Goal: Transaction & Acquisition: Obtain resource

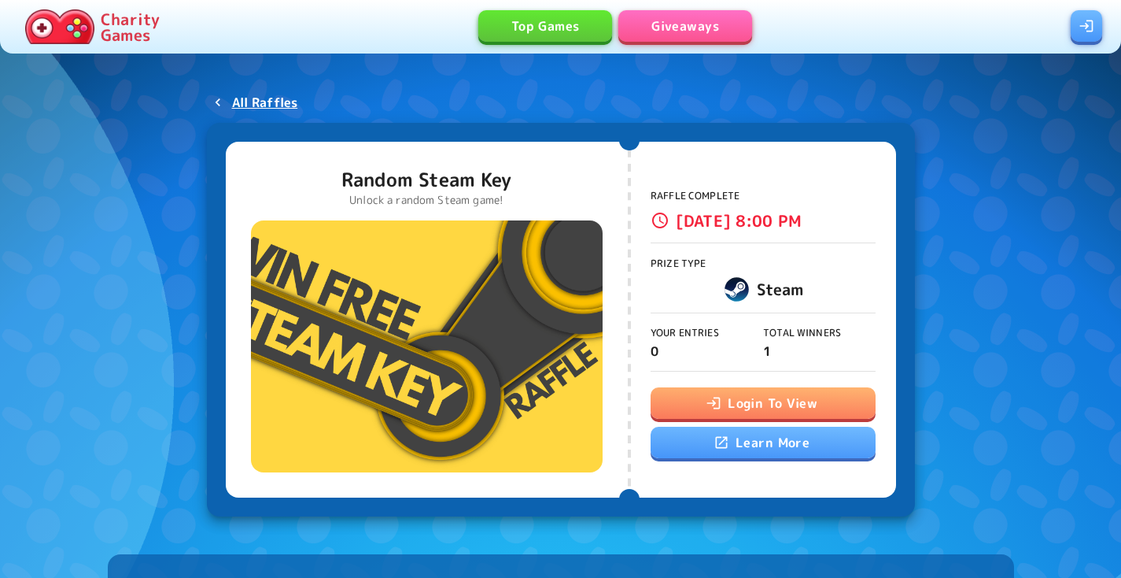
drag, startPoint x: 773, startPoint y: 415, endPoint x: 723, endPoint y: -57, distance: 474.0
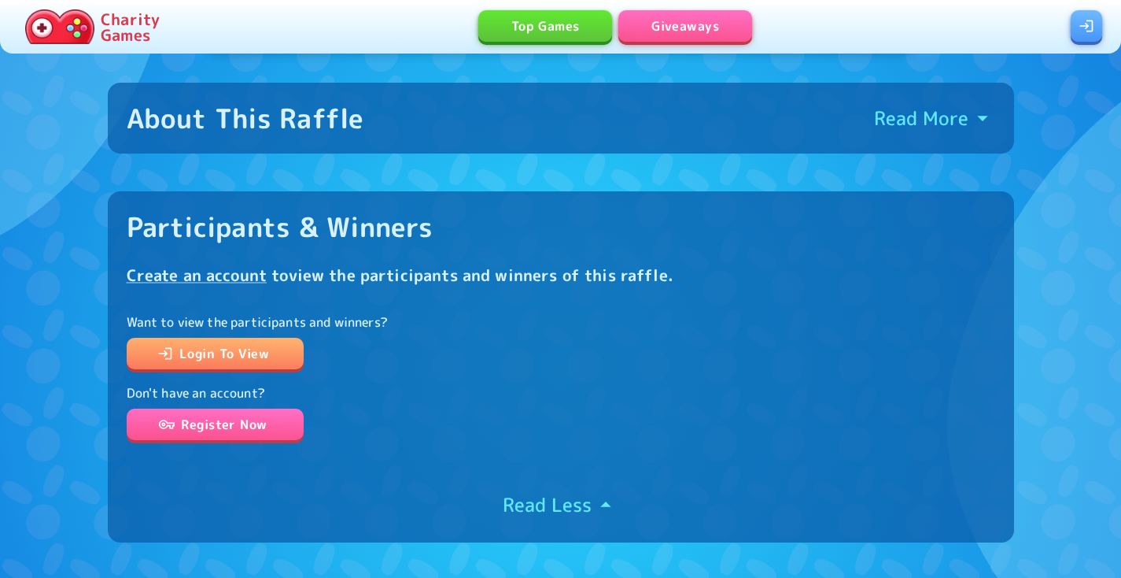
scroll to position [472, 0]
click at [247, 431] on link "Register Now" at bounding box center [215, 423] width 177 height 31
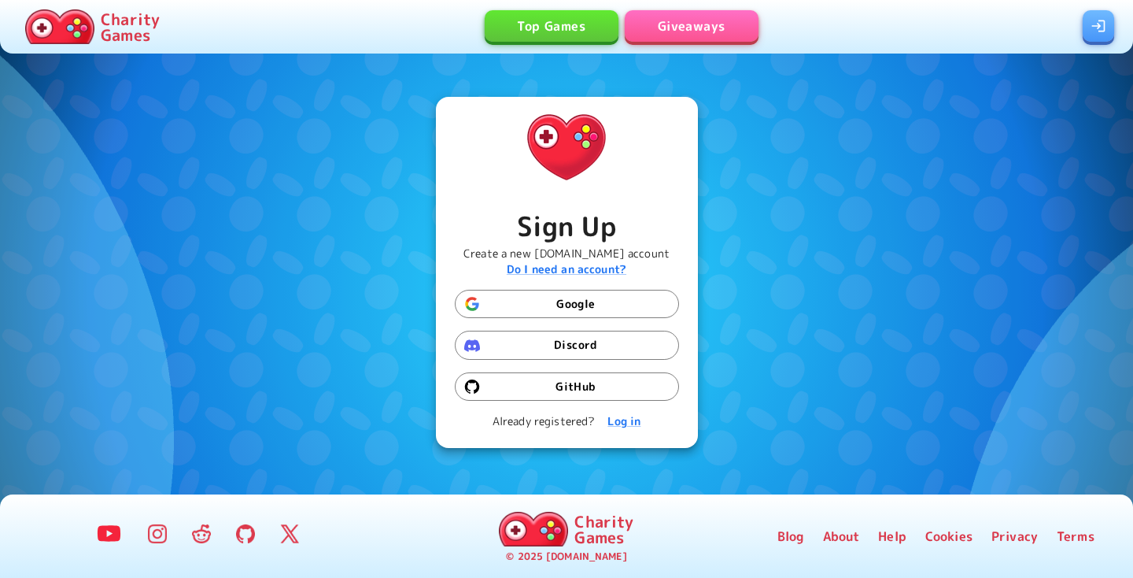
click at [613, 307] on button "Google" at bounding box center [567, 304] width 224 height 29
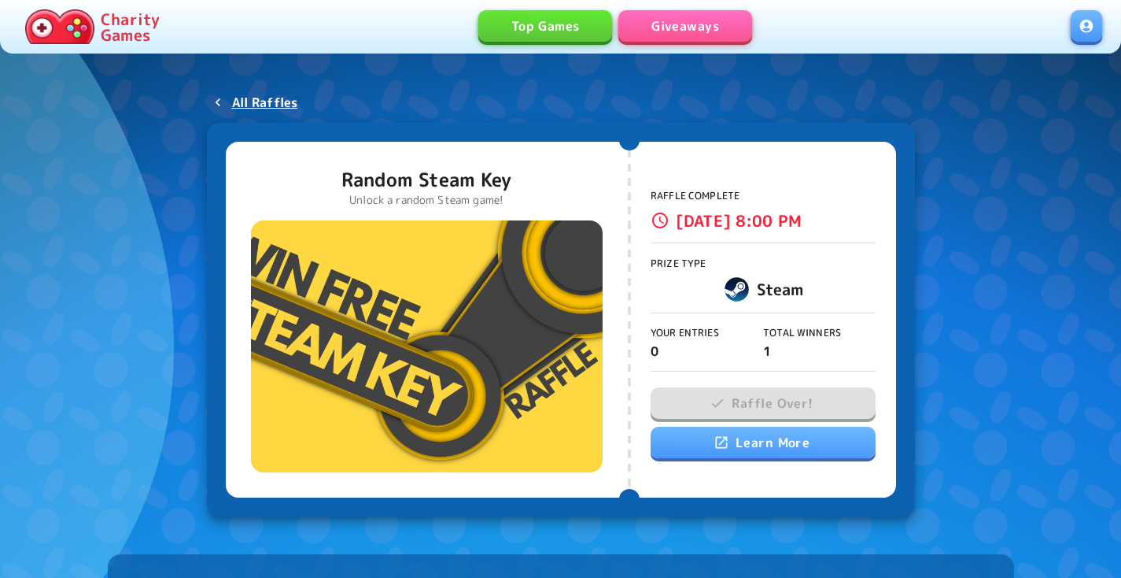
click at [795, 407] on div "Raffle Over! Learn More" at bounding box center [763, 423] width 225 height 72
click at [787, 442] on link "Learn More" at bounding box center [763, 442] width 225 height 31
click at [722, 31] on link "Giveaways" at bounding box center [686, 25] width 134 height 31
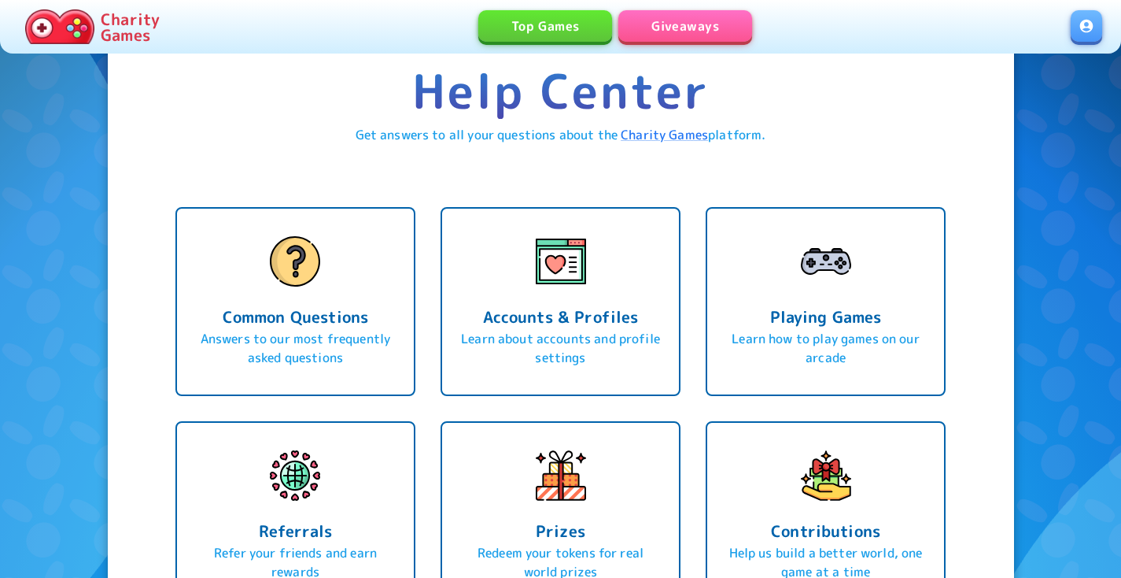
scroll to position [79, 0]
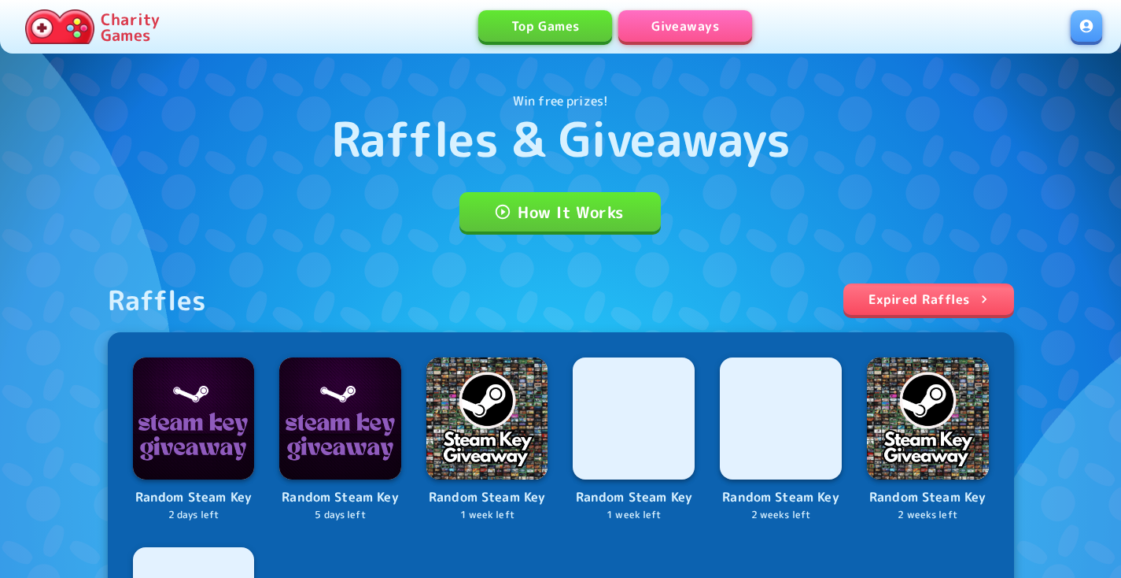
scroll to position [157, 0]
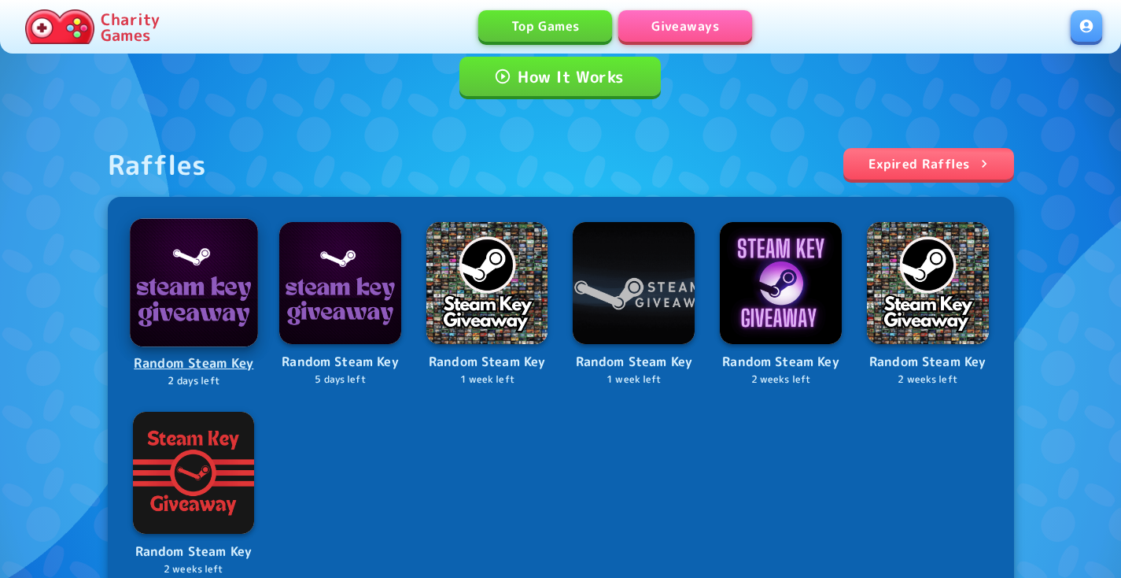
click at [194, 281] on img at bounding box center [193, 281] width 127 height 127
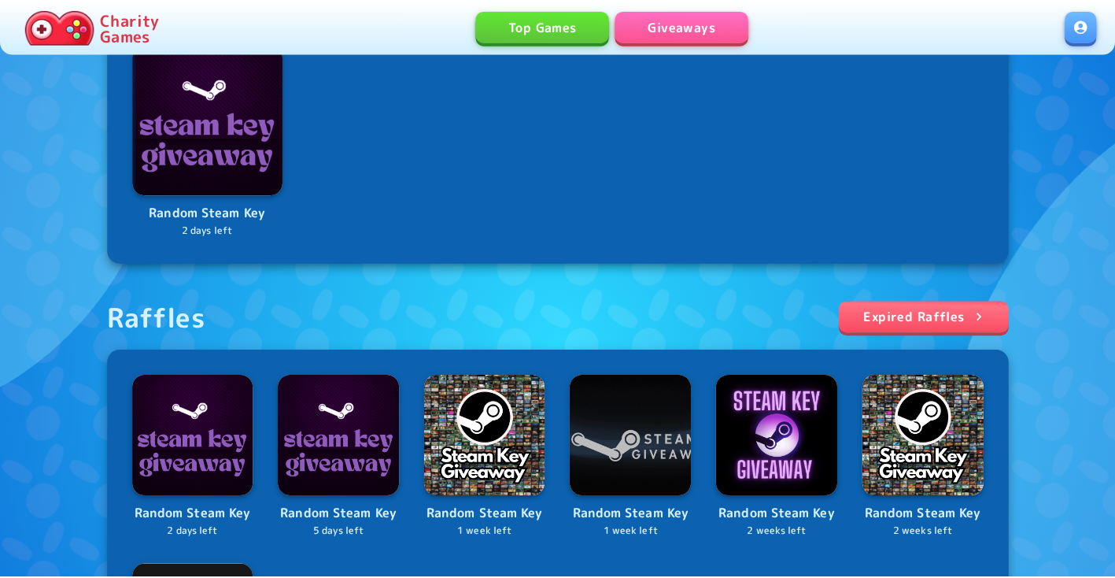
scroll to position [315, 0]
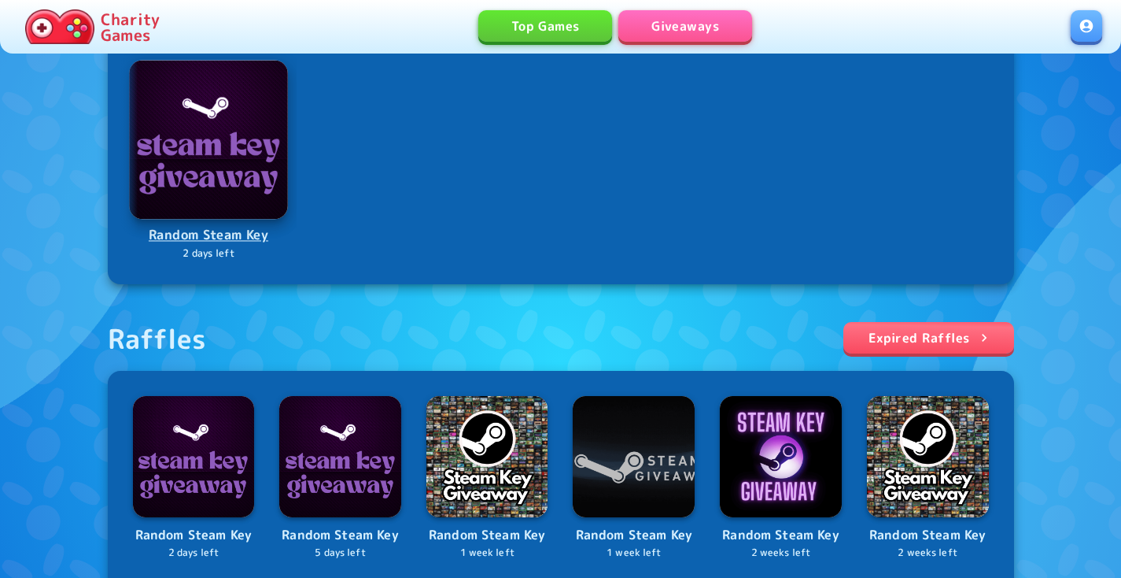
click at [238, 135] on img at bounding box center [208, 139] width 159 height 159
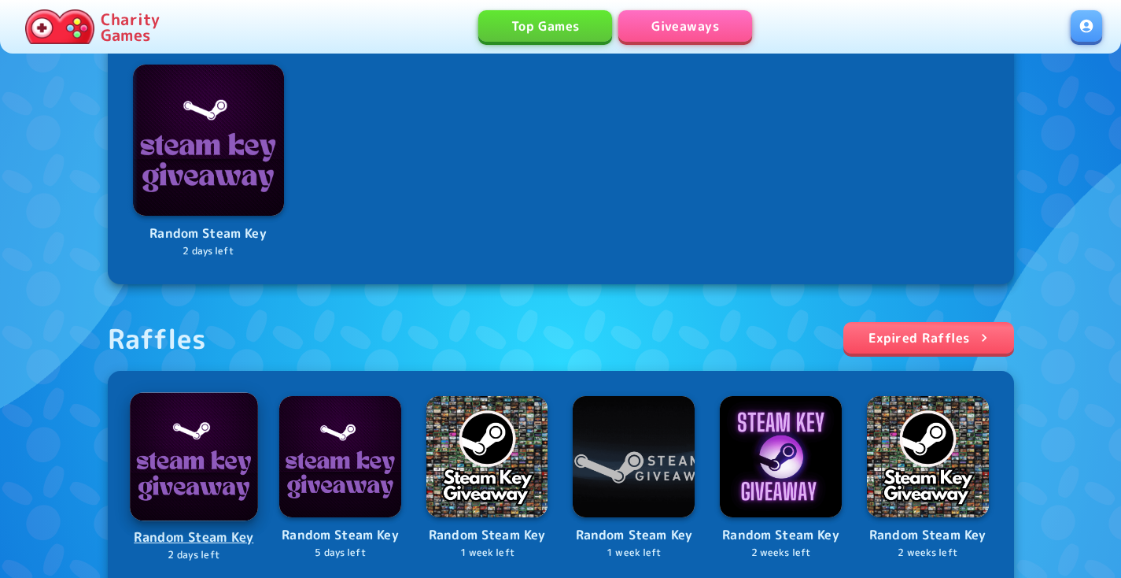
click at [227, 436] on img at bounding box center [193, 455] width 127 height 127
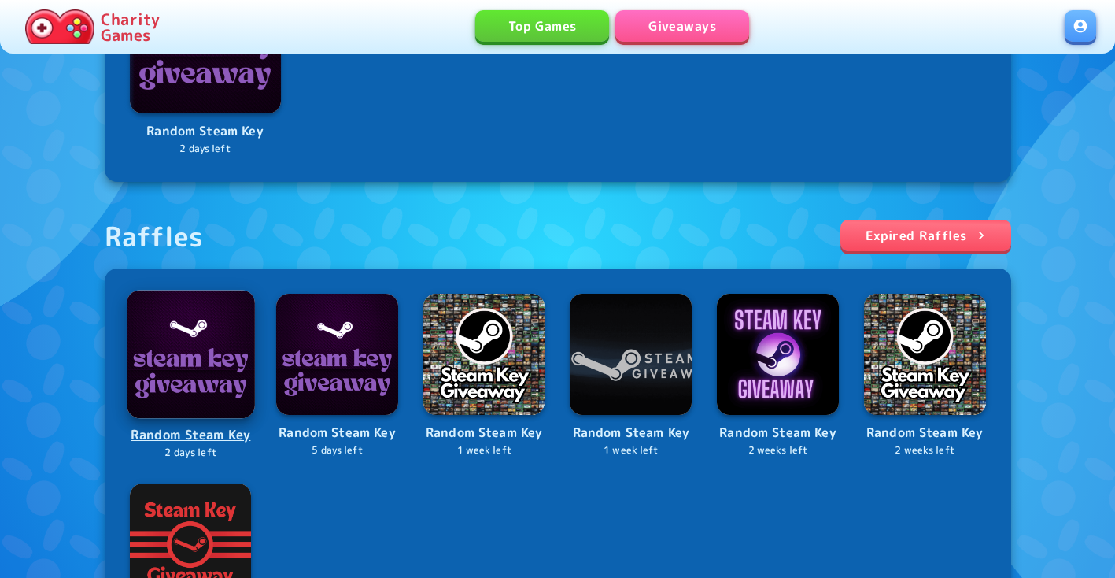
scroll to position [551, 0]
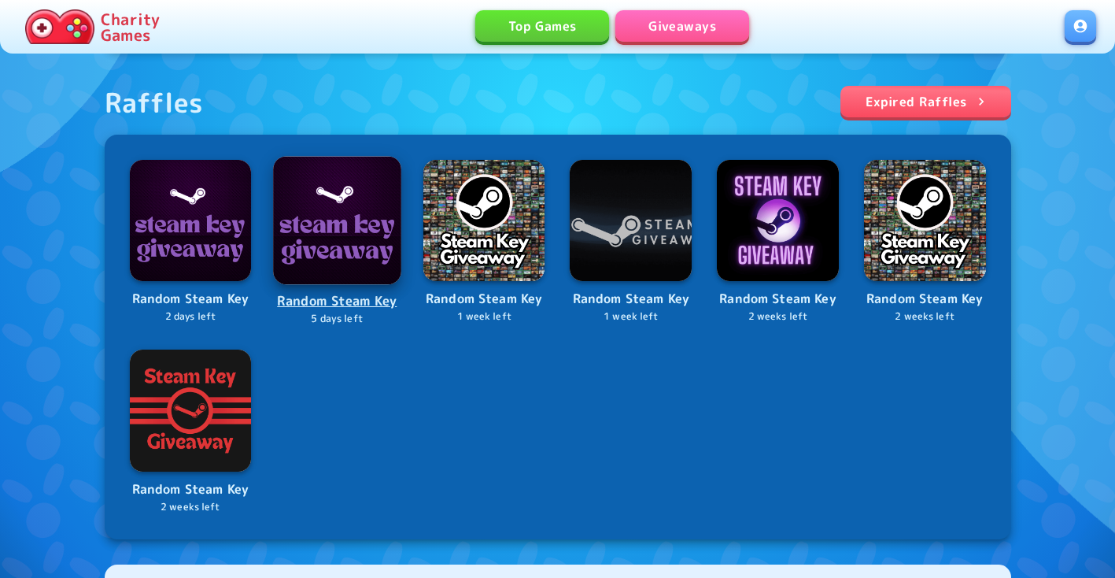
click at [309, 253] on img at bounding box center [336, 219] width 127 height 127
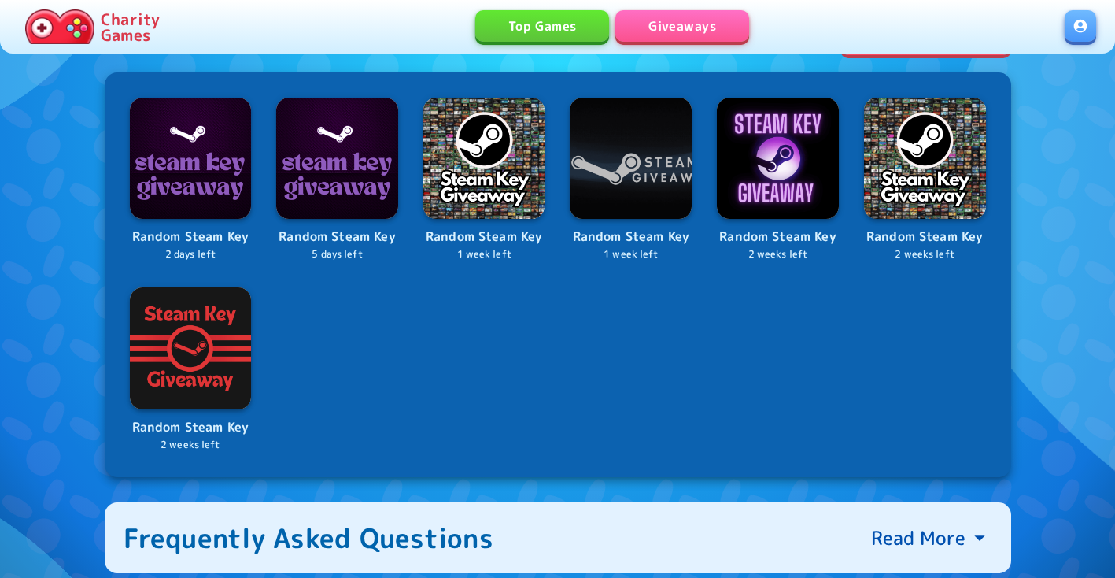
scroll to position [630, 0]
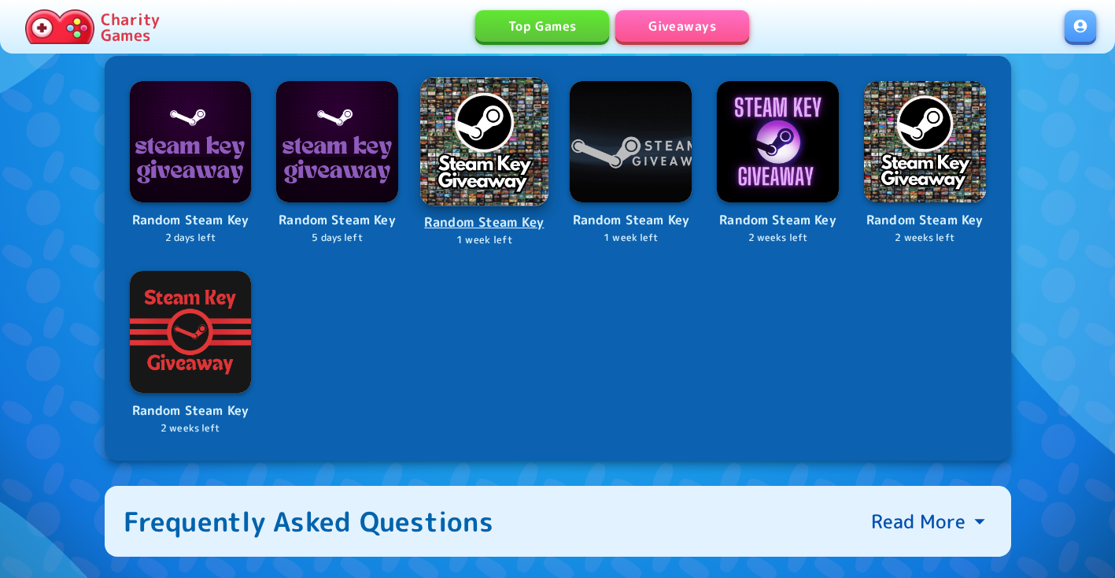
click at [490, 167] on img at bounding box center [484, 141] width 128 height 128
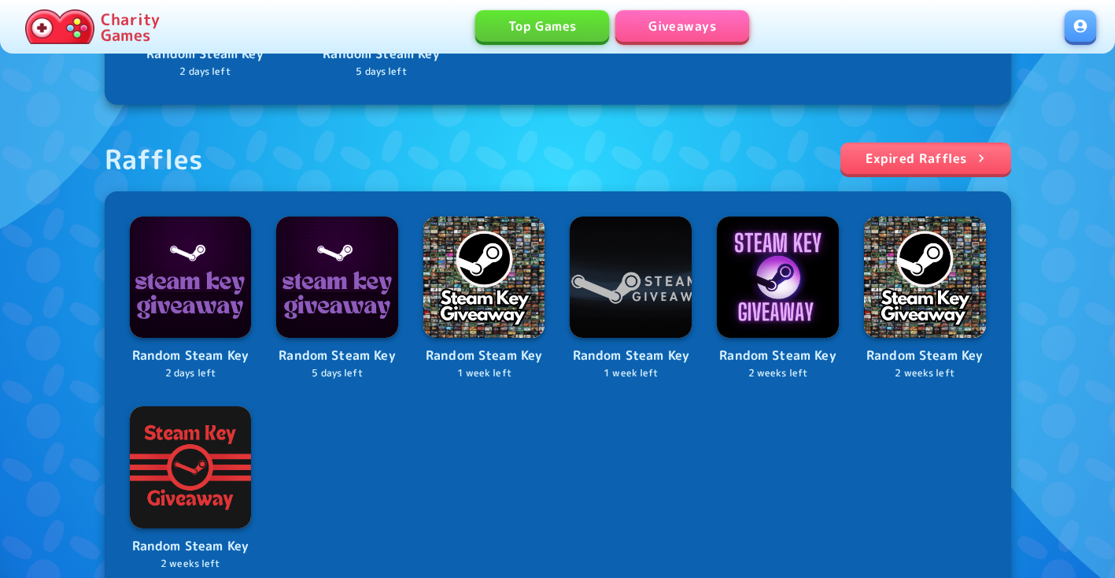
scroll to position [465, 0]
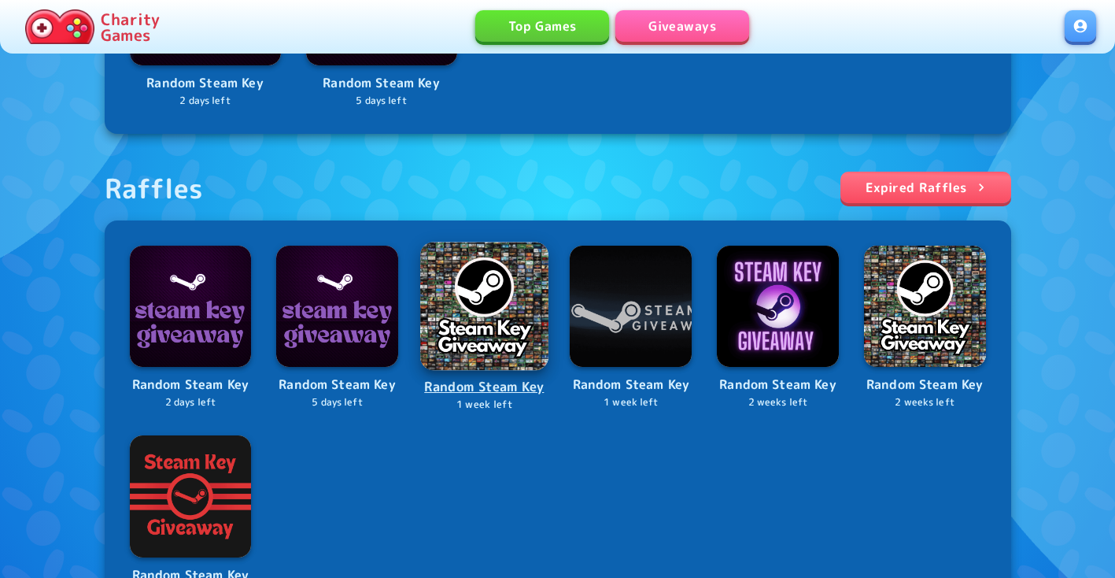
click at [499, 257] on img at bounding box center [484, 306] width 128 height 128
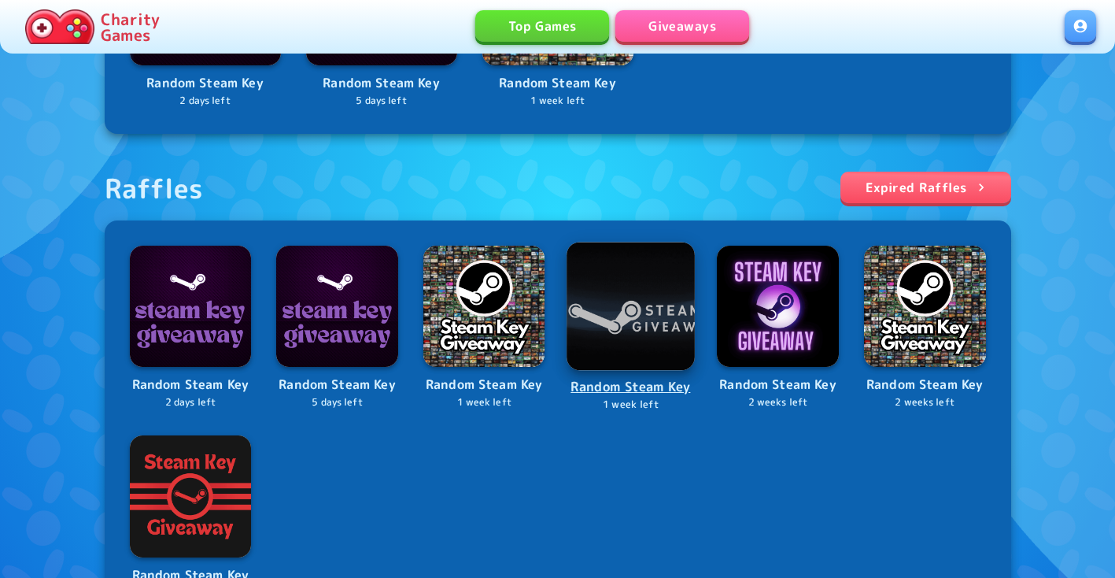
click at [600, 306] on img at bounding box center [631, 306] width 128 height 128
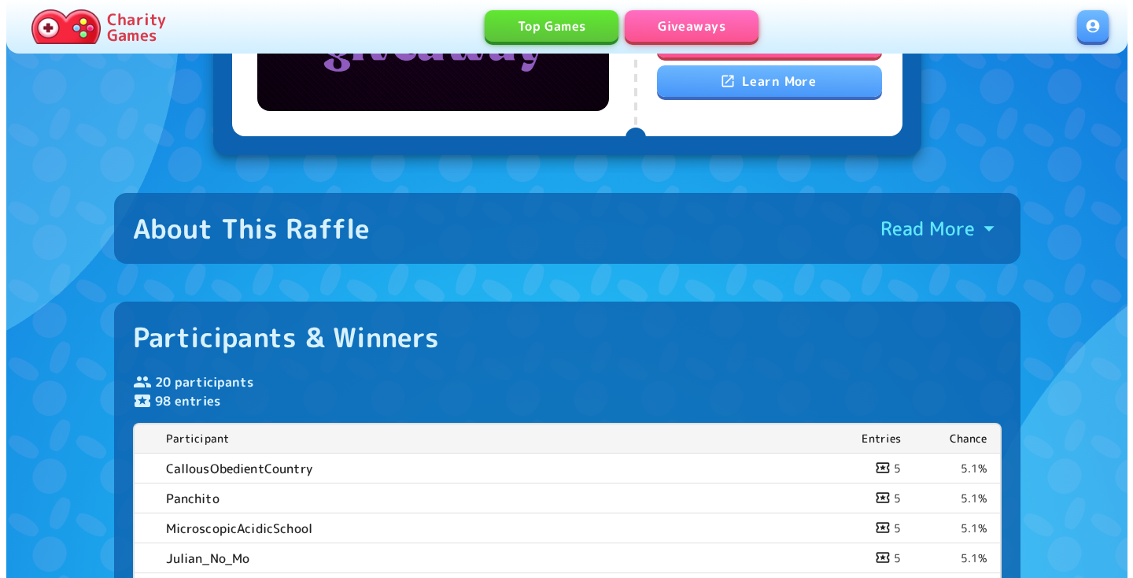
scroll to position [157, 0]
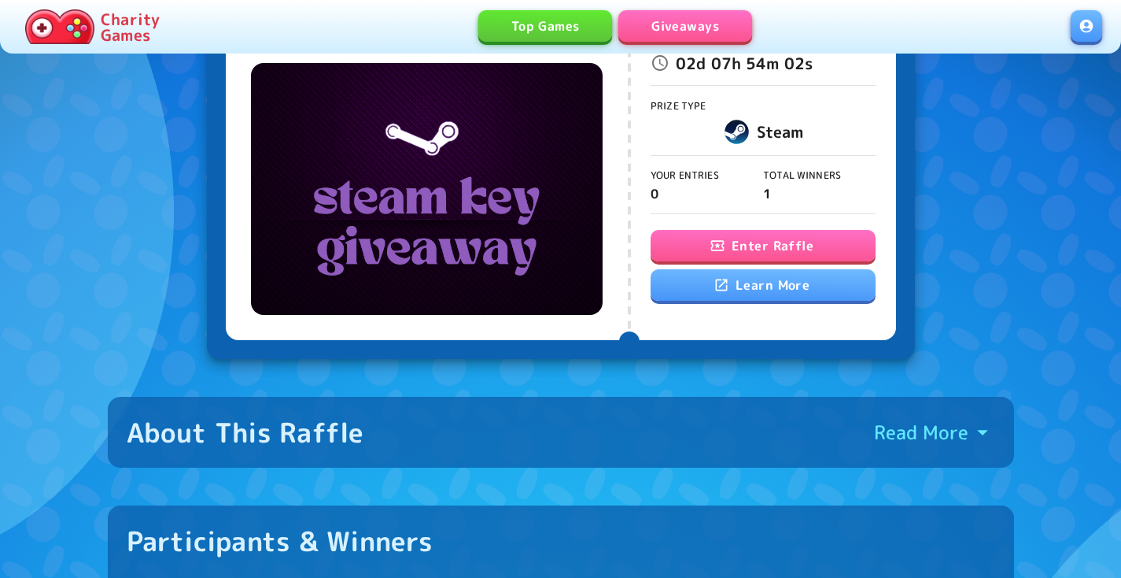
click at [735, 238] on button "Enter Raffle" at bounding box center [763, 245] width 225 height 31
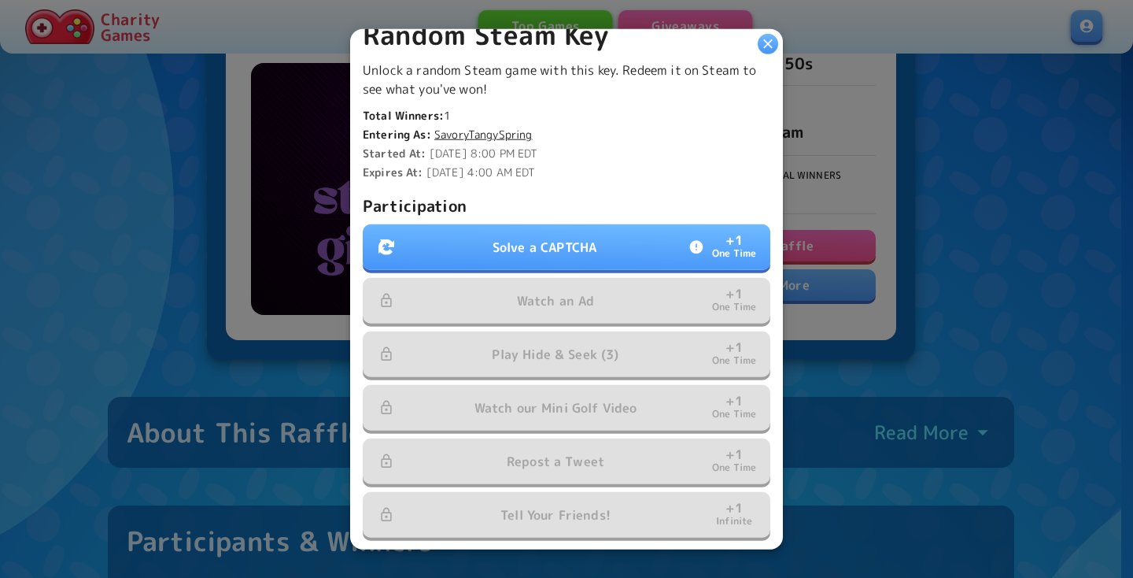
scroll to position [315, 0]
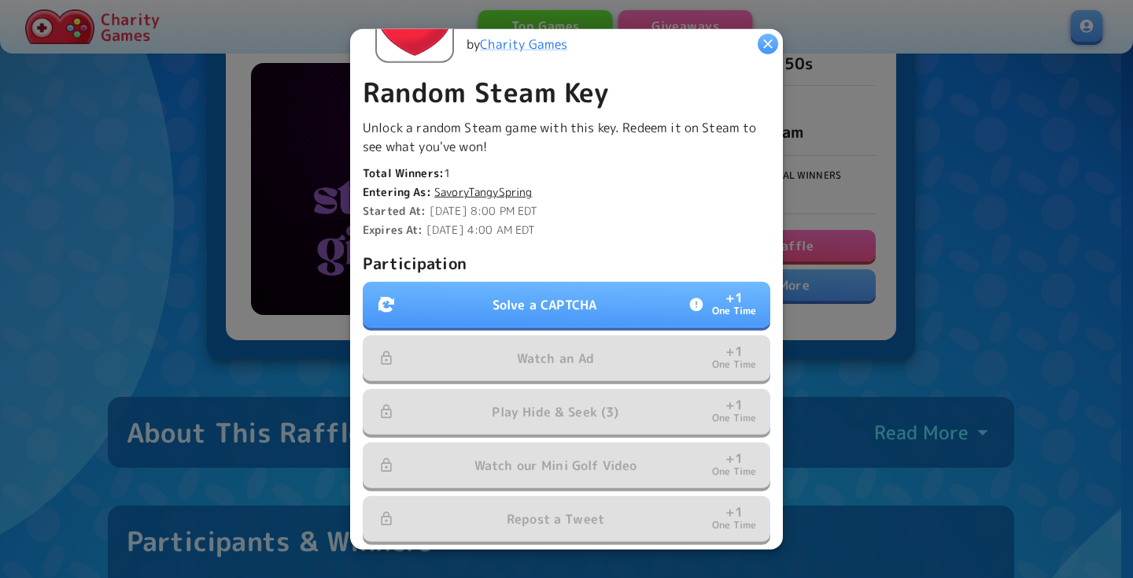
click at [646, 301] on button "Solve a CAPTCHA + 1 One Time" at bounding box center [567, 305] width 408 height 46
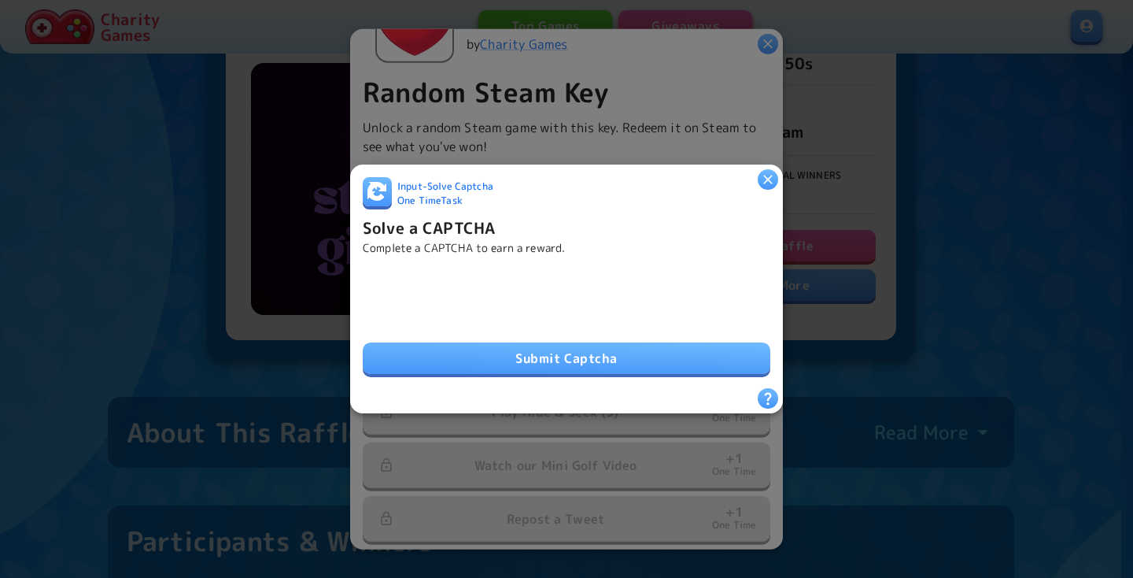
click at [701, 348] on button "Submit Captcha" at bounding box center [567, 357] width 408 height 31
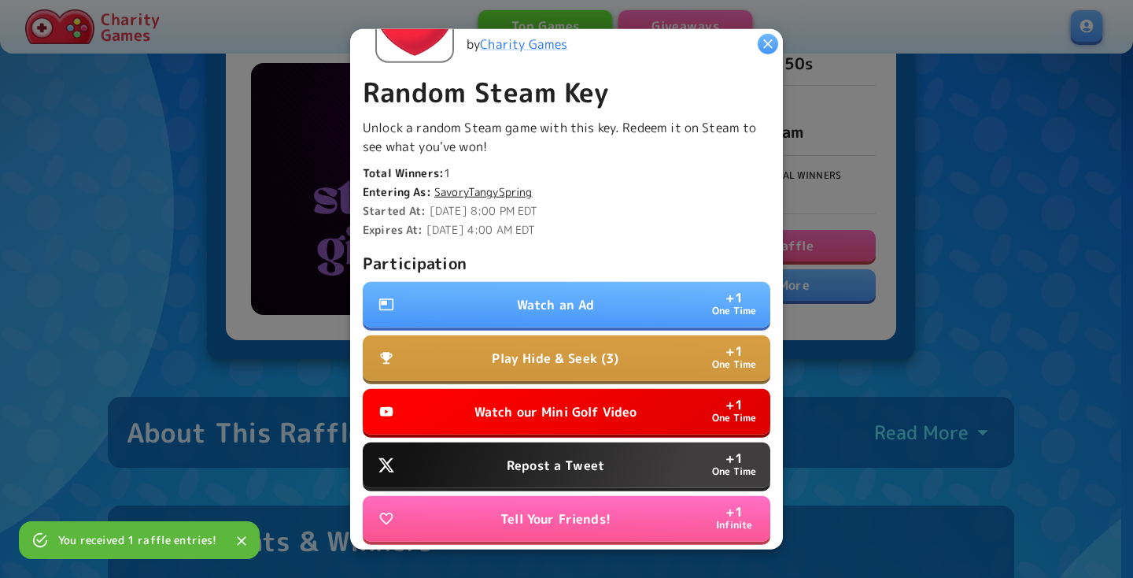
click at [637, 354] on button "Play Hide & Seek (3) + 1 One Time" at bounding box center [567, 358] width 408 height 46
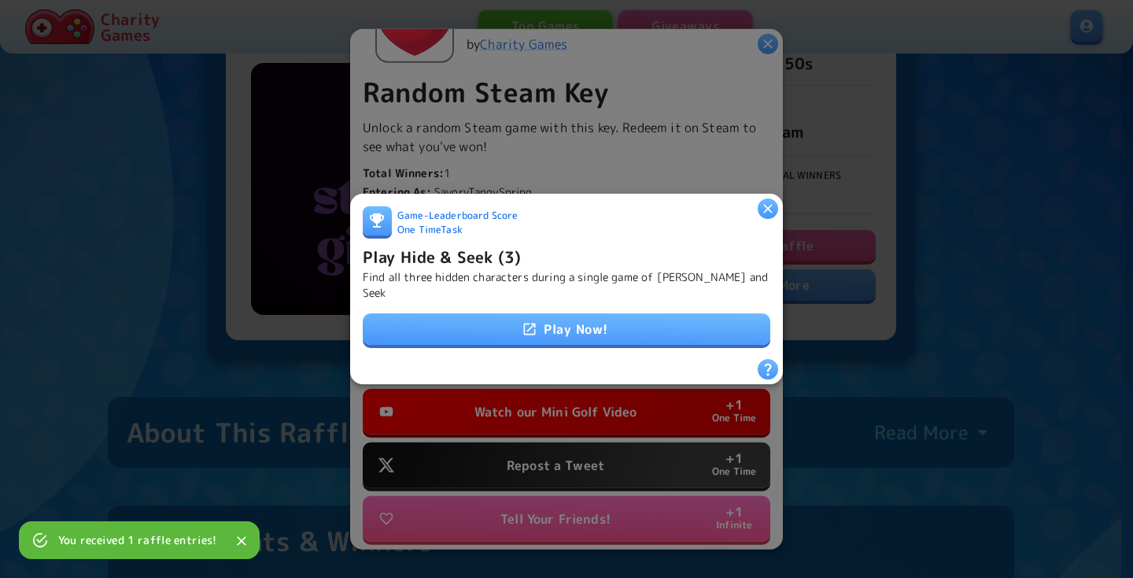
click at [652, 322] on link "Play Now!" at bounding box center [567, 328] width 408 height 31
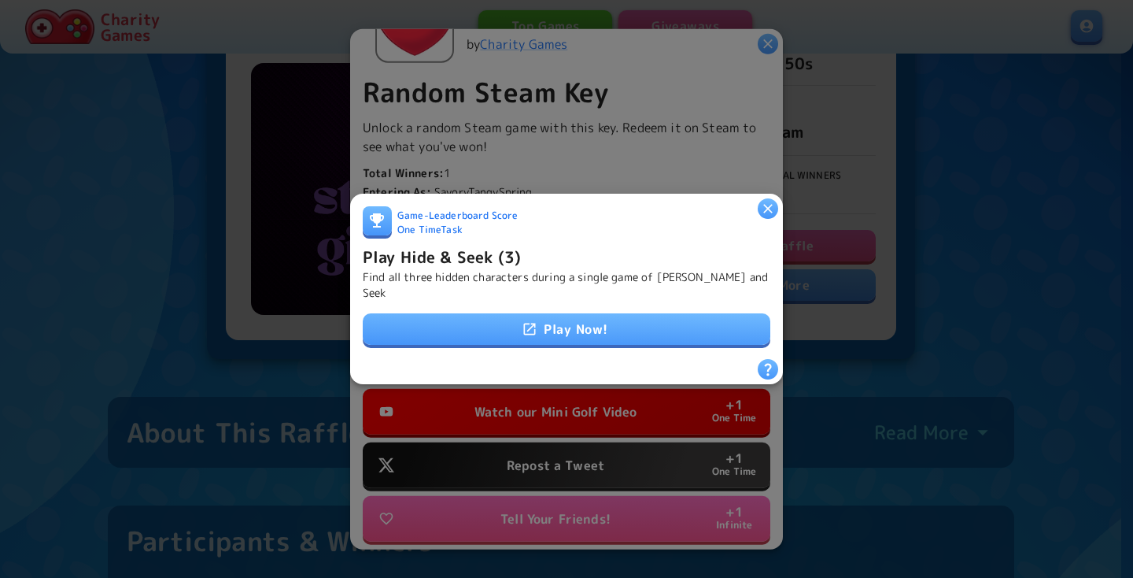
click at [767, 209] on icon "button" at bounding box center [767, 208] width 9 height 9
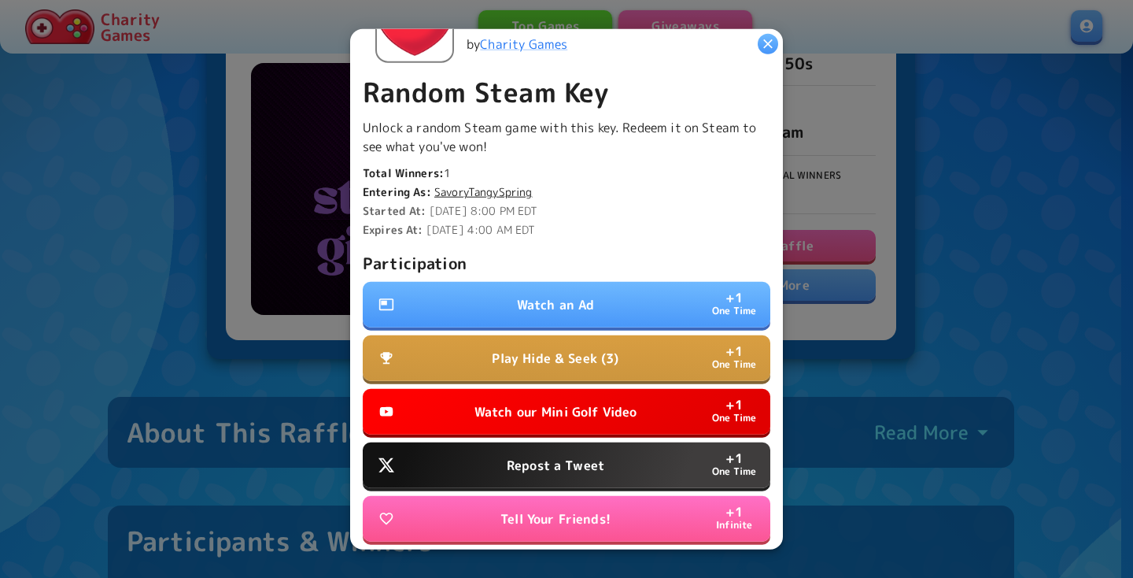
click at [637, 292] on button "Watch an Ad + 1 One Time" at bounding box center [567, 305] width 408 height 46
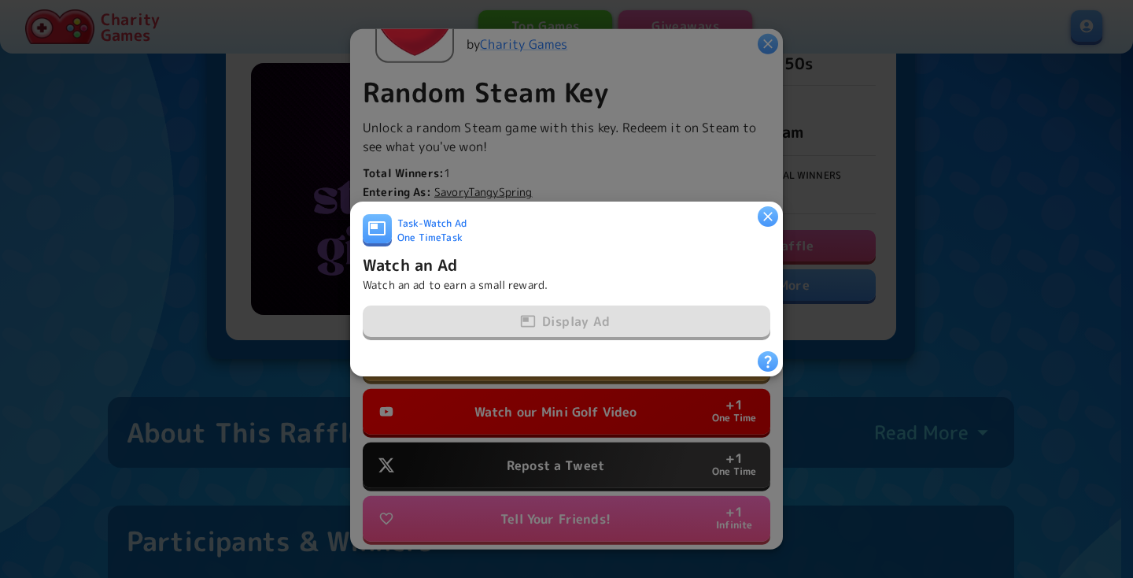
click at [769, 213] on icon "button" at bounding box center [768, 217] width 16 height 16
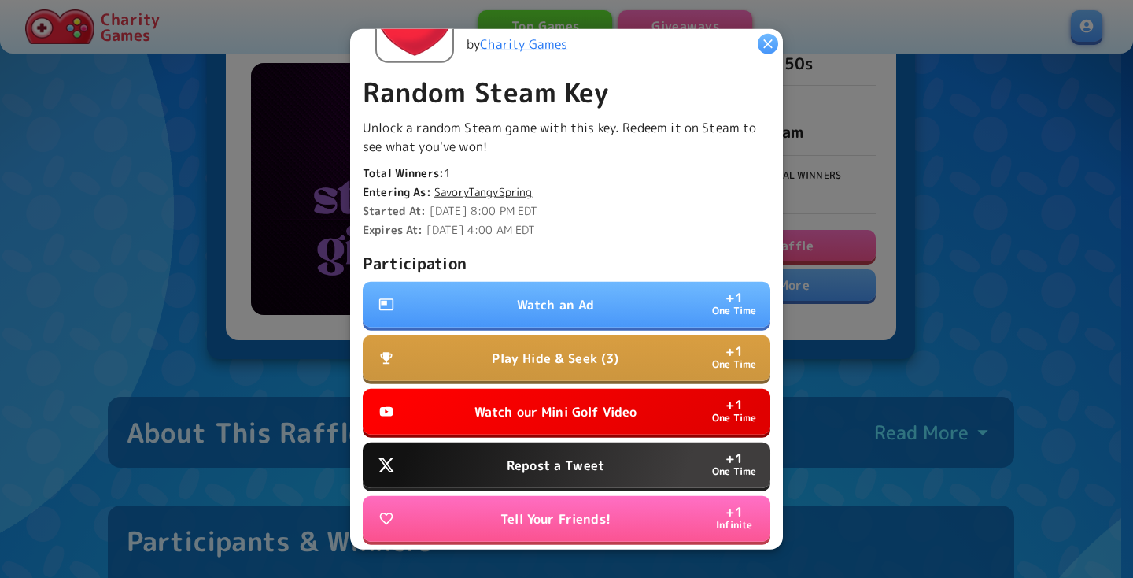
click at [662, 313] on button "Watch an Ad + 1 One Time" at bounding box center [567, 305] width 408 height 46
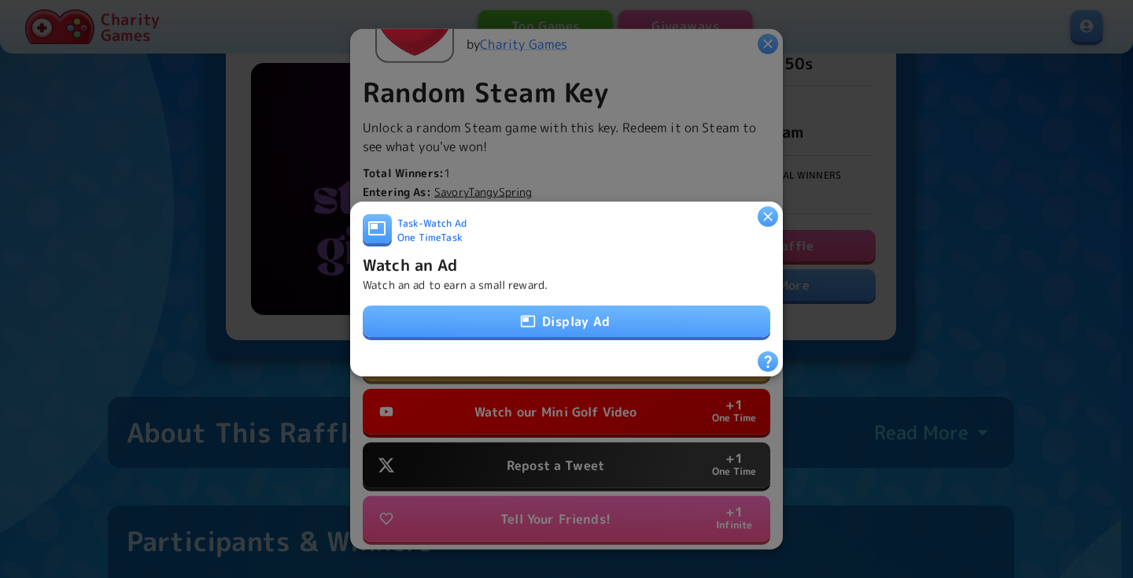
click at [662, 313] on button "Display Ad" at bounding box center [567, 320] width 408 height 31
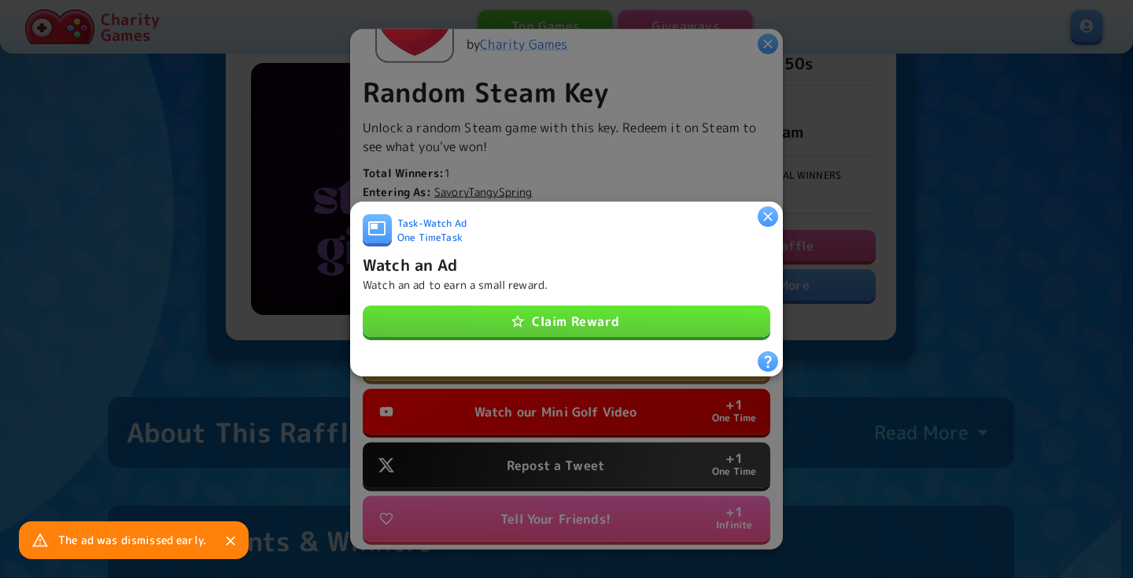
click at [719, 316] on button "Claim Reward" at bounding box center [567, 320] width 408 height 31
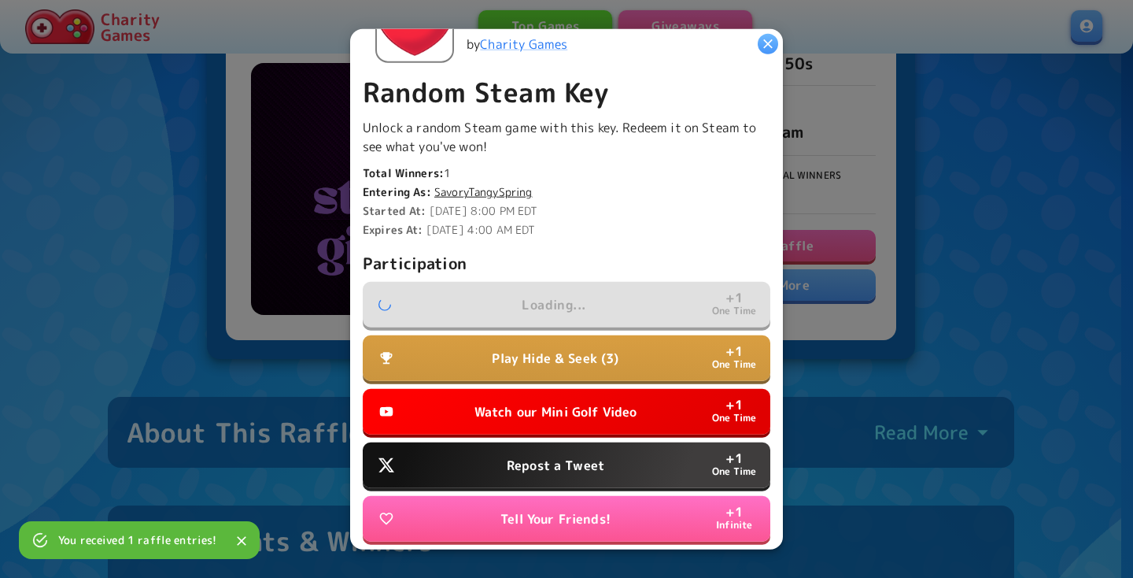
click at [727, 360] on p "One Time" at bounding box center [734, 364] width 45 height 15
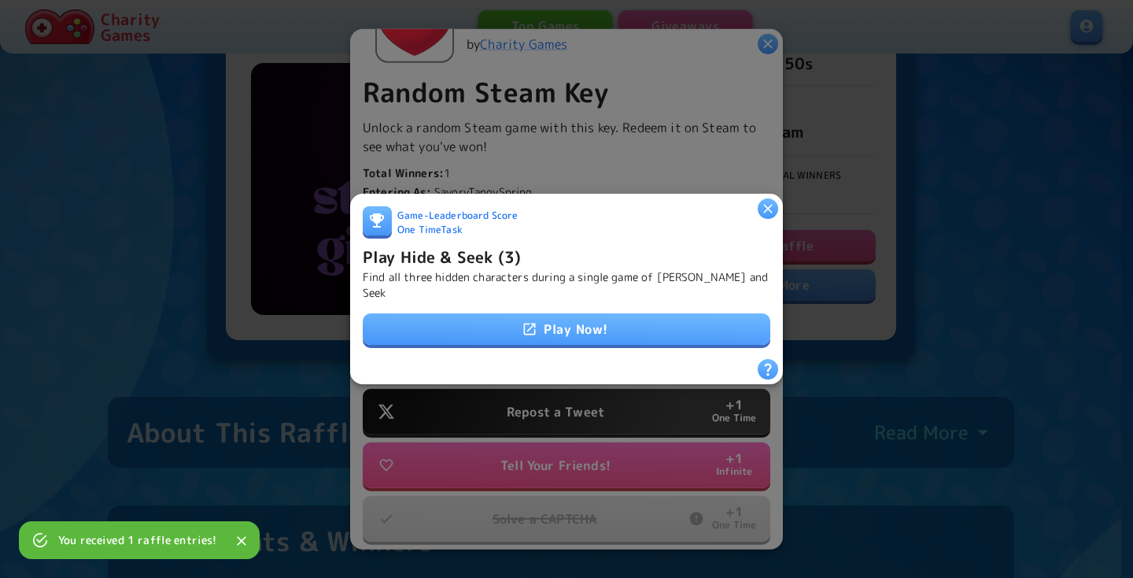
click at [670, 315] on link "Play Now!" at bounding box center [567, 328] width 408 height 31
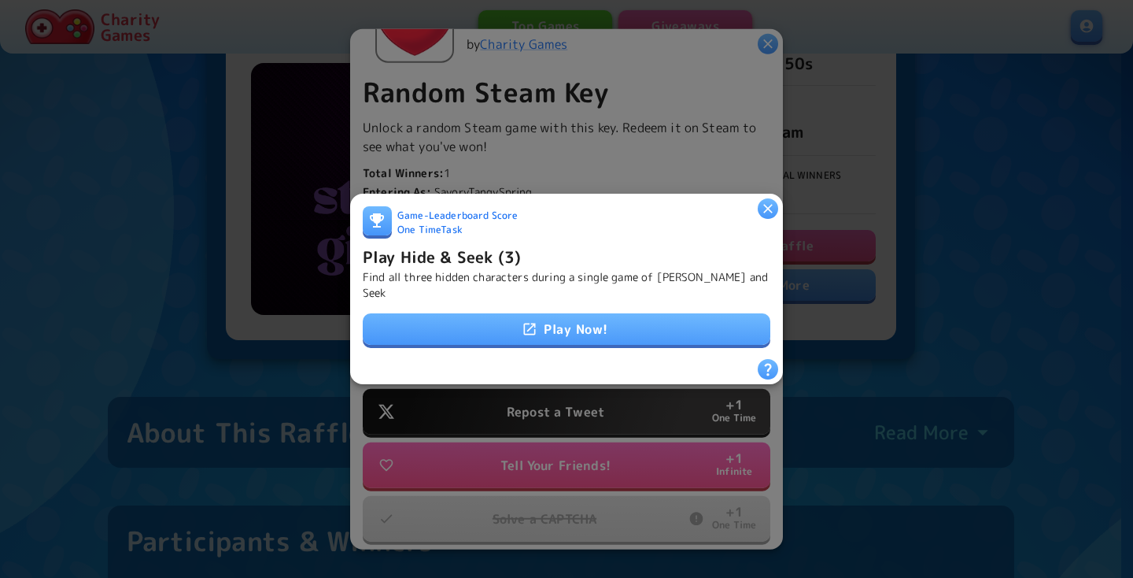
click at [774, 207] on button "button" at bounding box center [768, 208] width 20 height 20
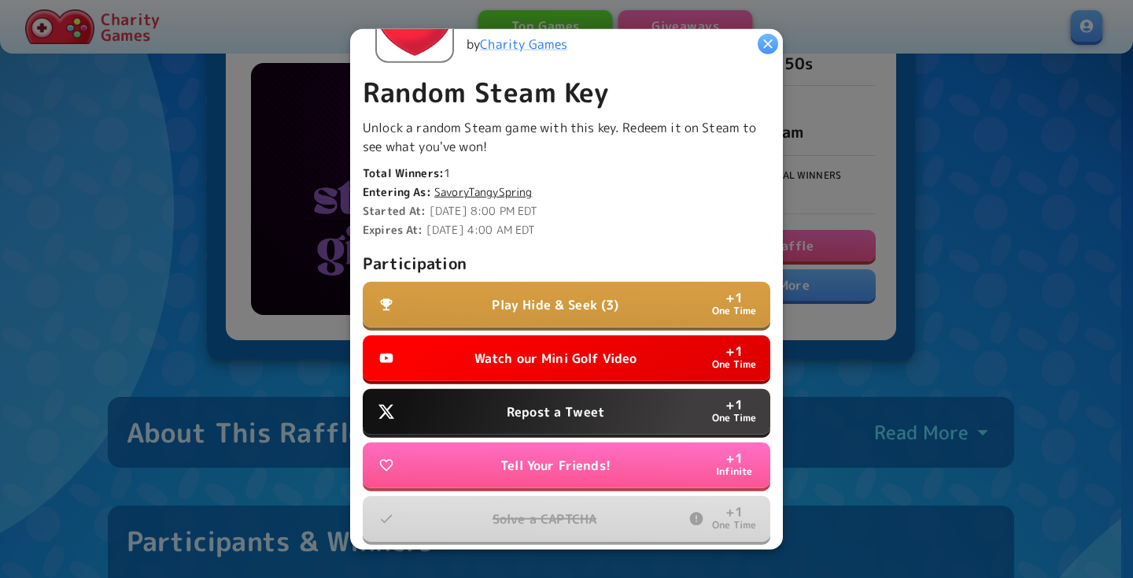
click at [645, 464] on button "Tell Your Friends! + 1 Infinite" at bounding box center [567, 465] width 408 height 46
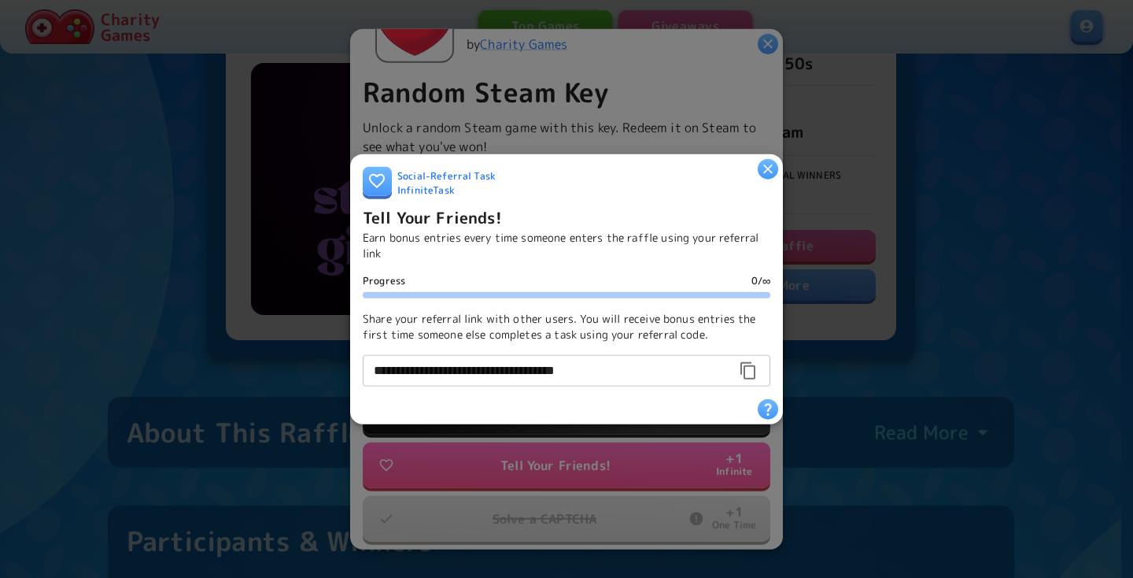
click at [771, 171] on icon "button" at bounding box center [768, 169] width 16 height 16
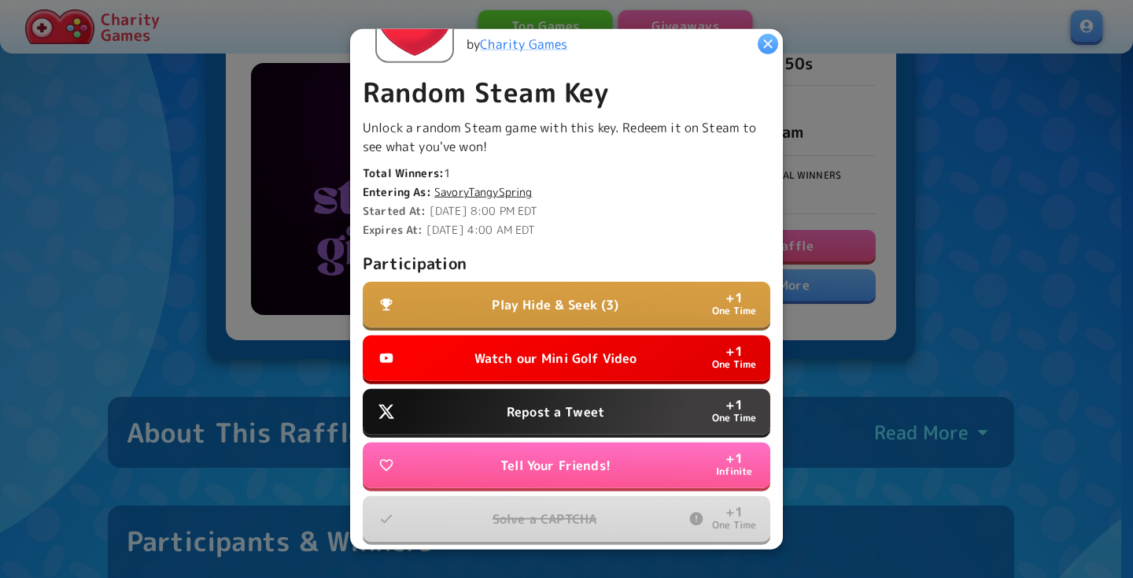
click at [693, 476] on button "Tell Your Friends! + 1 Infinite" at bounding box center [567, 465] width 408 height 46
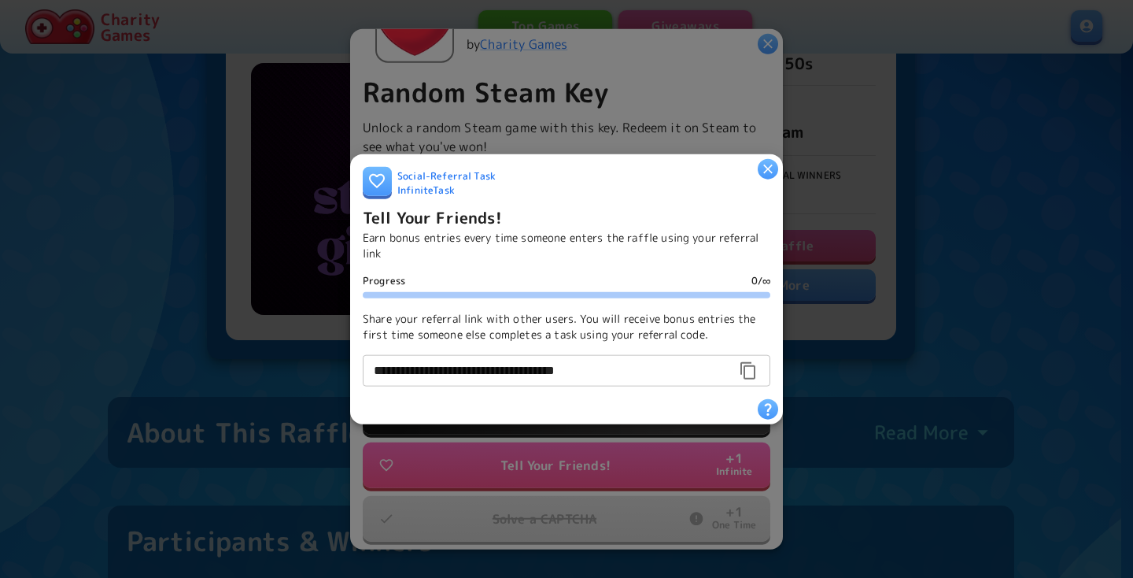
click at [739, 371] on icon "button" at bounding box center [748, 369] width 19 height 19
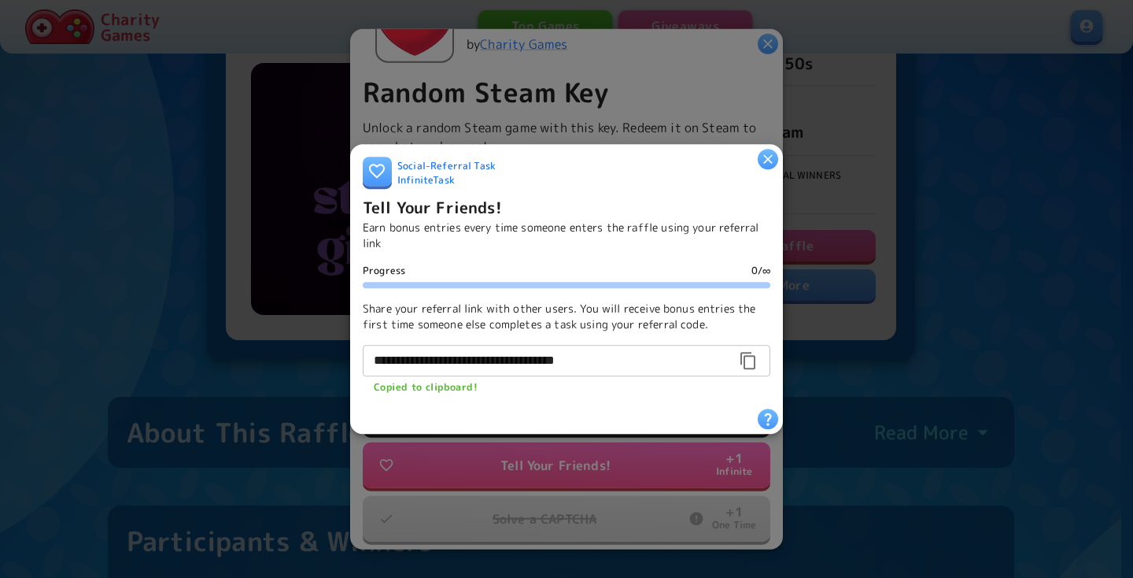
click at [774, 154] on icon "button" at bounding box center [768, 159] width 16 height 16
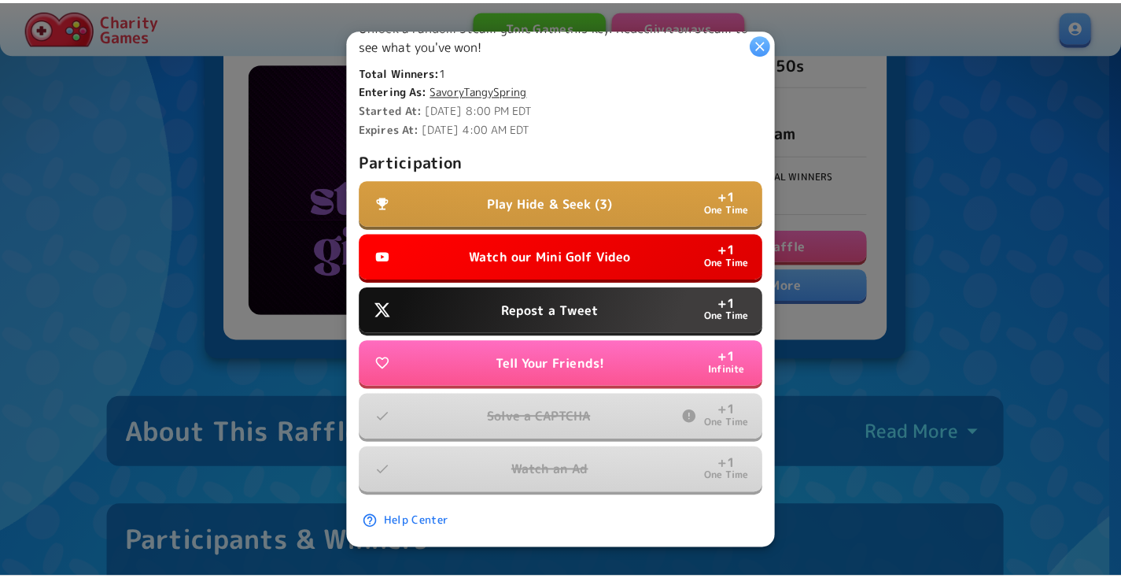
scroll to position [428, 0]
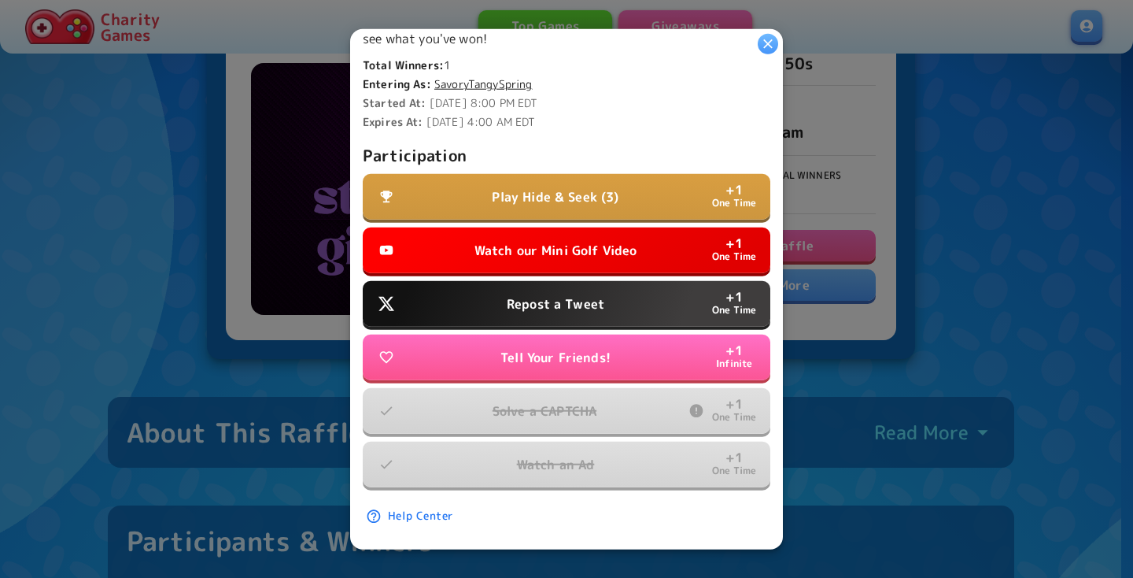
click at [768, 39] on icon "button" at bounding box center [768, 44] width 16 height 16
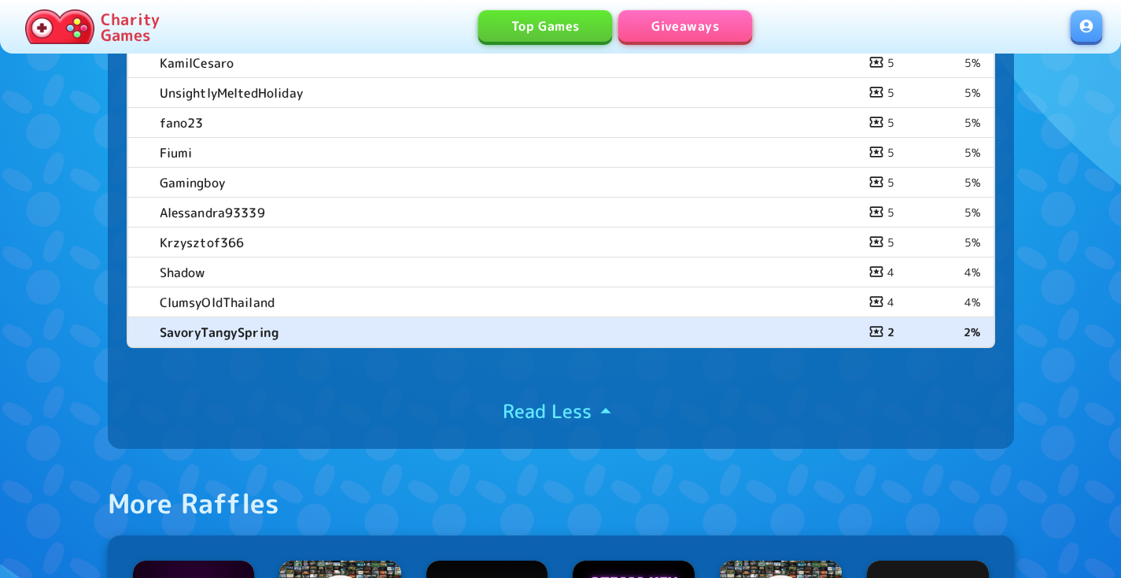
scroll to position [1102, 0]
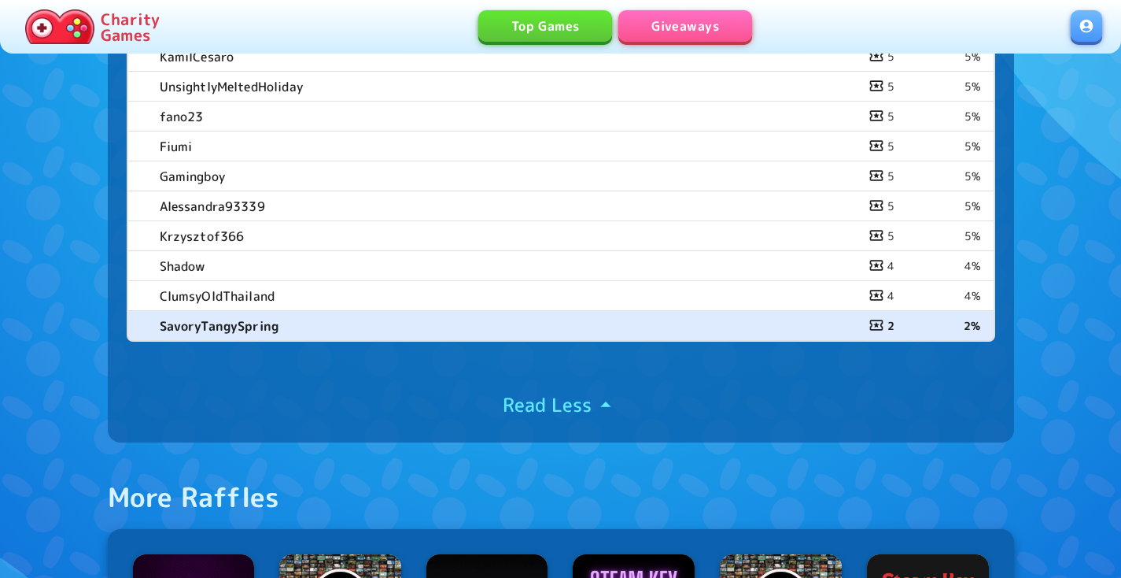
click at [554, 407] on p "Read Less" at bounding box center [547, 404] width 89 height 25
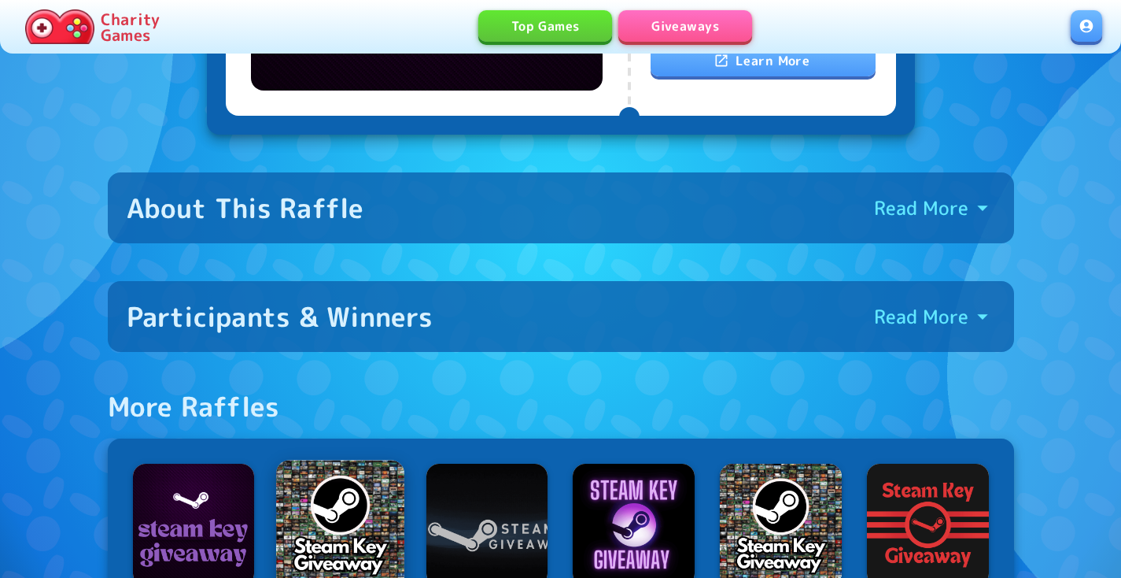
scroll to position [314, 0]
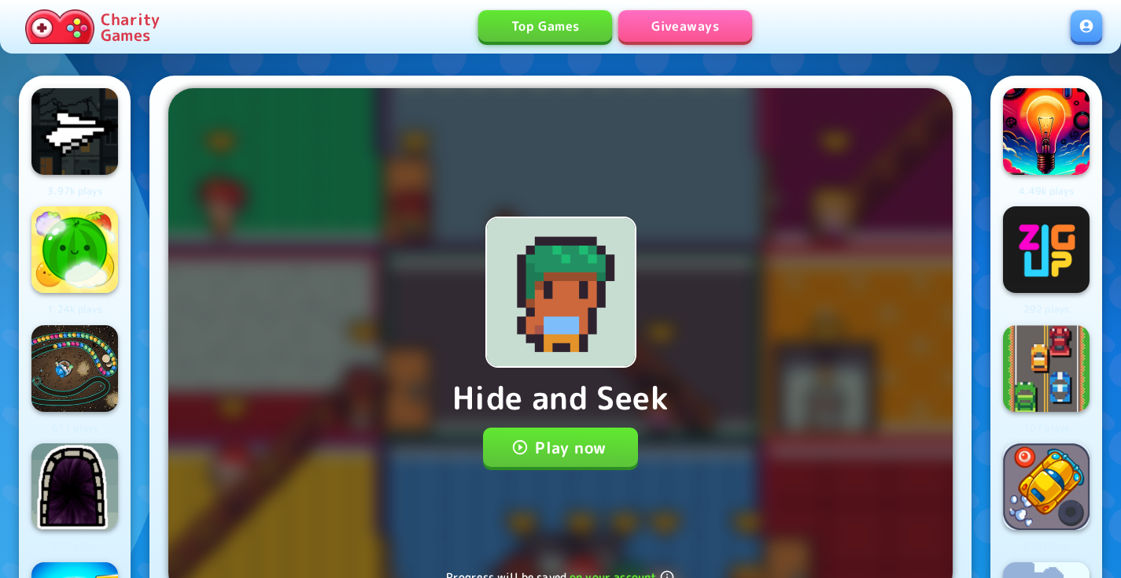
click at [551, 447] on button "Play now" at bounding box center [560, 446] width 155 height 39
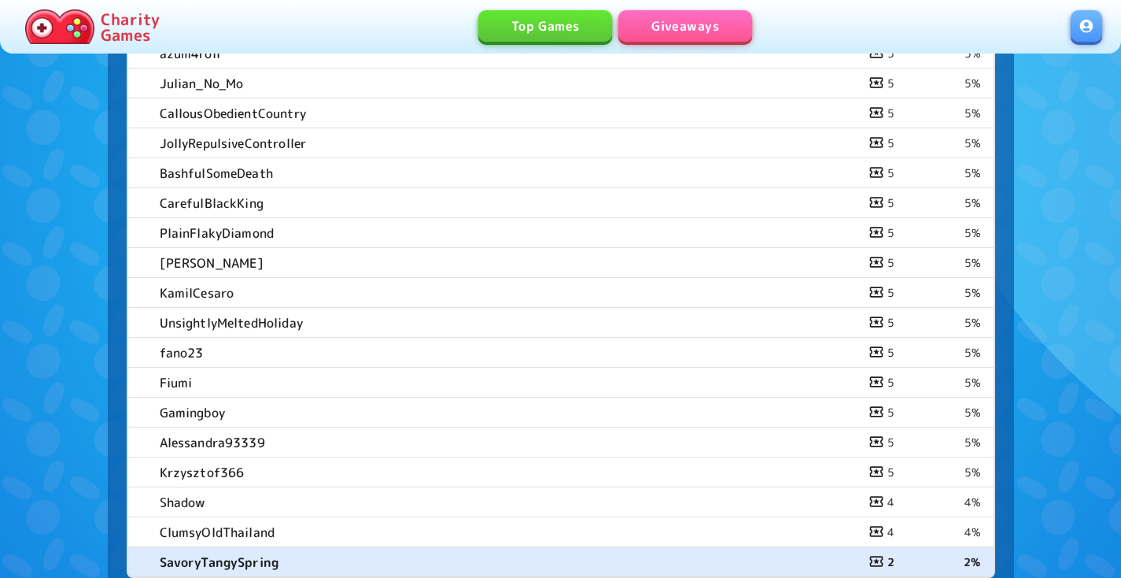
scroll to position [944, 0]
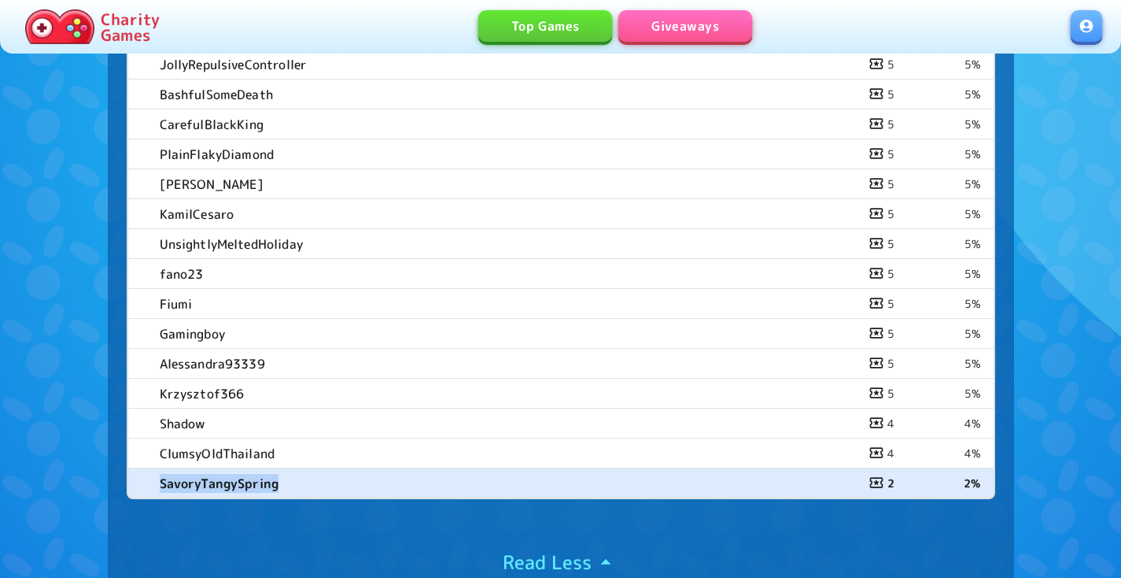
drag, startPoint x: 279, startPoint y: 493, endPoint x: 151, endPoint y: 491, distance: 128.3
click at [151, 491] on tr "SavoryTangySpring 2 2%" at bounding box center [561, 483] width 866 height 30
click at [389, 493] on td "SavoryTangySpring" at bounding box center [484, 483] width 675 height 30
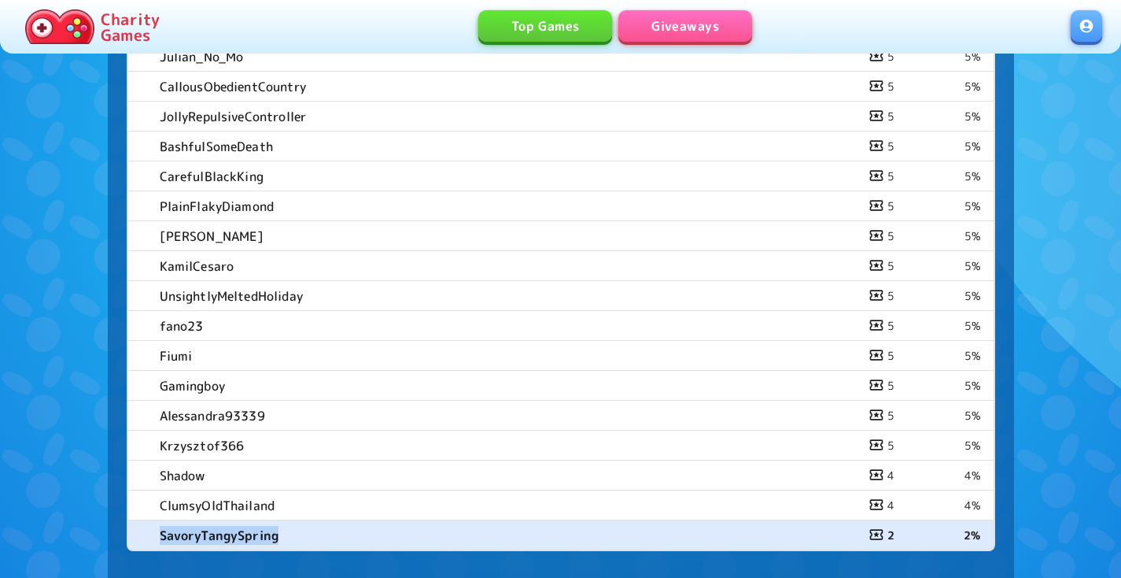
scroll to position [551, 0]
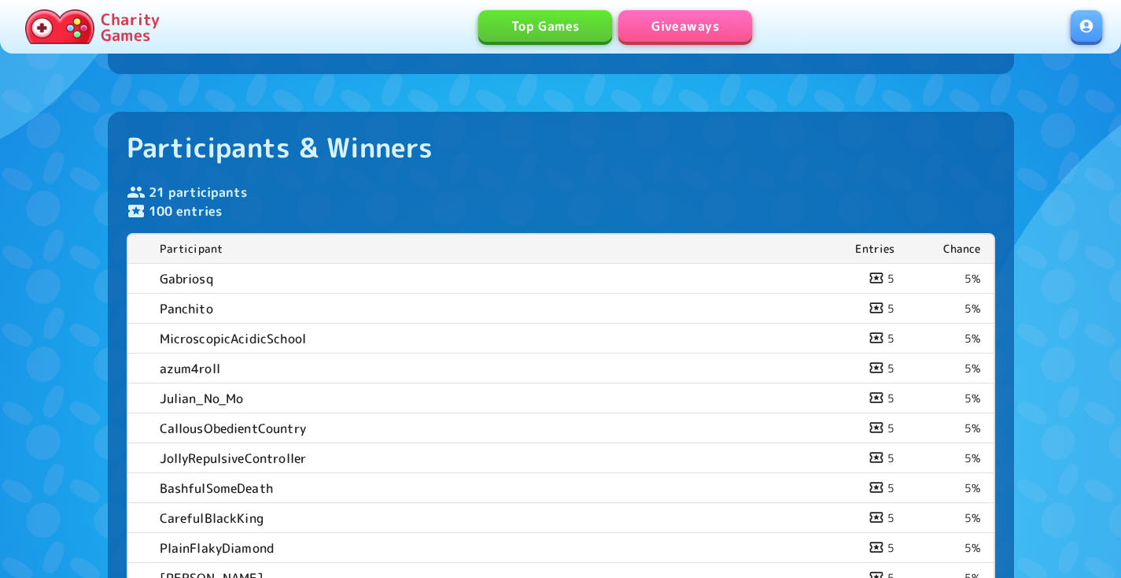
click at [1083, 31] on link at bounding box center [1086, 25] width 31 height 31
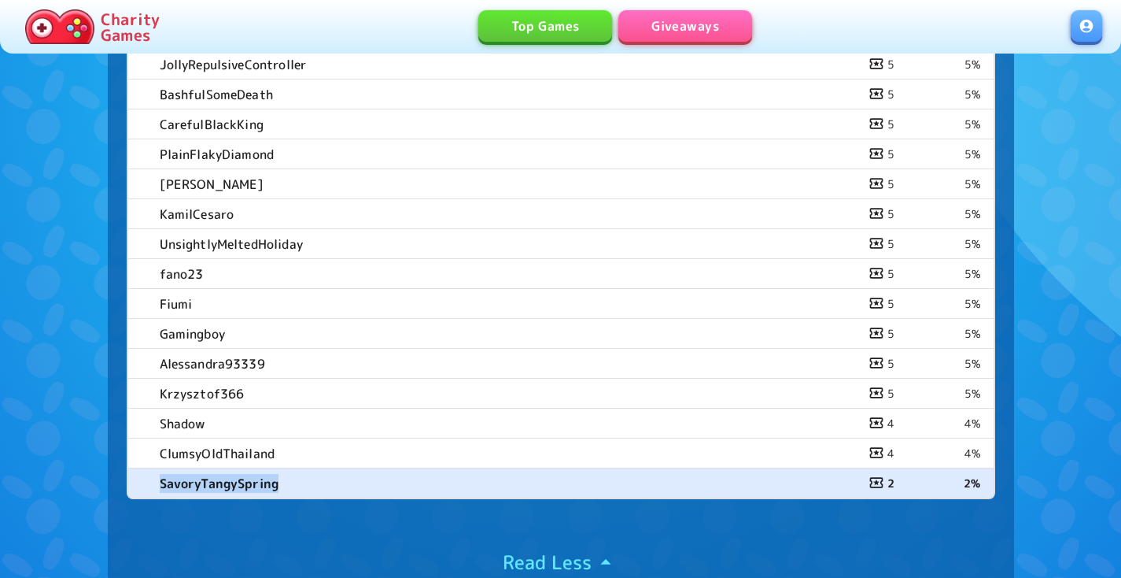
scroll to position [1102, 0]
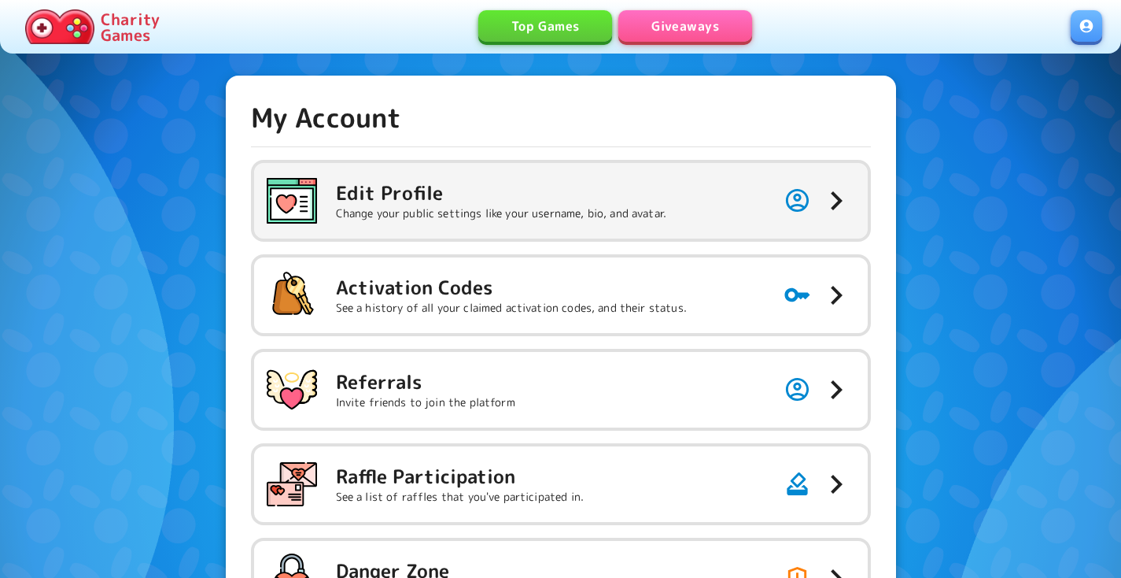
click at [596, 223] on div "Edit Profile Change your public settings like your username, bio, and avatar." at bounding box center [467, 201] width 401 height 50
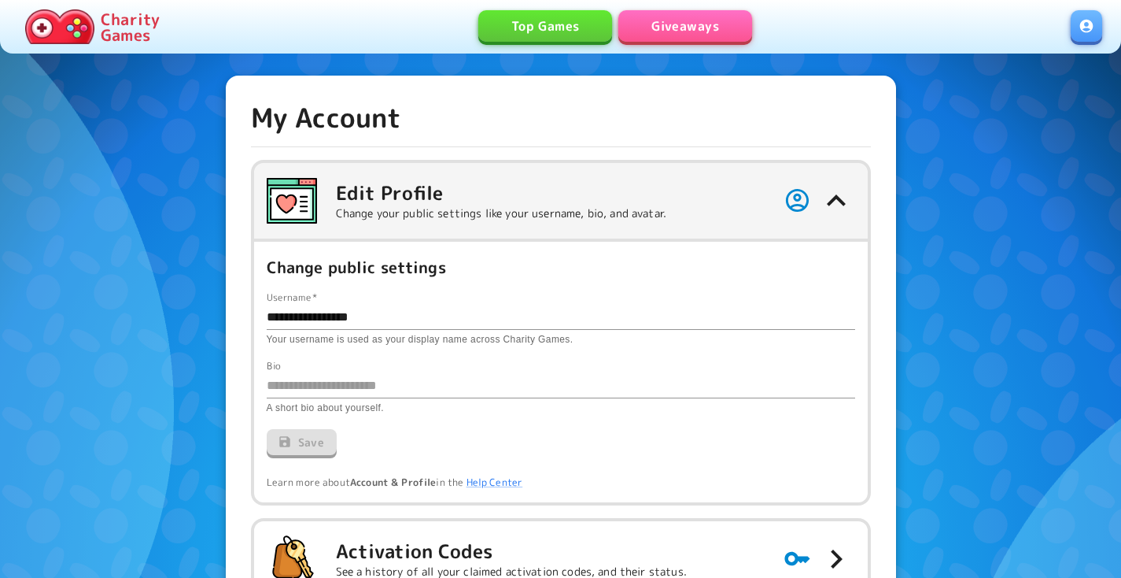
drag, startPoint x: 479, startPoint y: 320, endPoint x: 171, endPoint y: 306, distance: 308.8
click at [171, 306] on div "**********" at bounding box center [560, 537] width 1121 height 1075
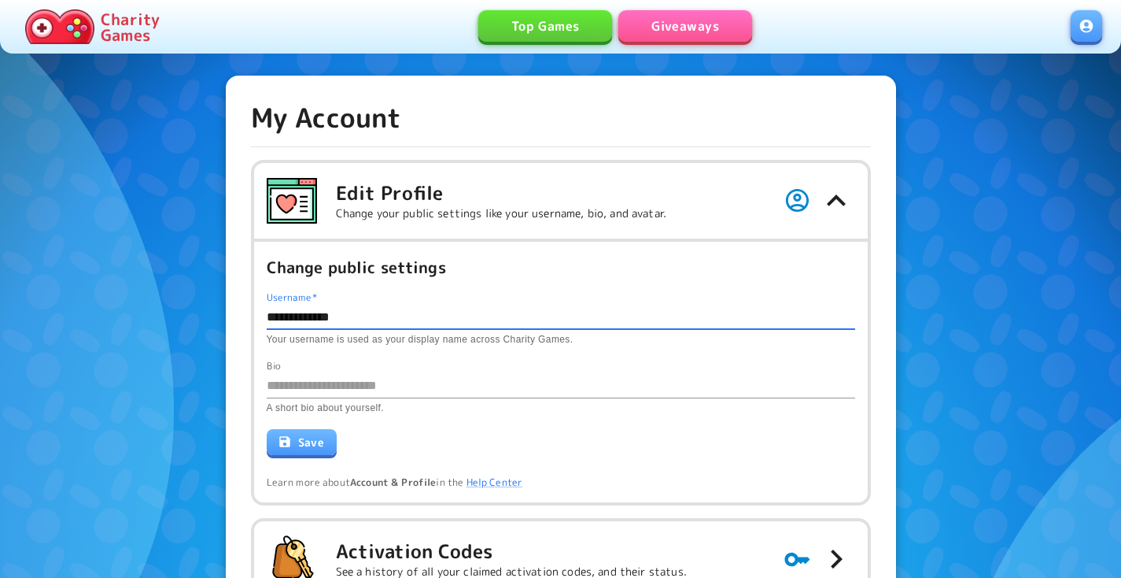
type input "**********"
click at [300, 463] on div "**********" at bounding box center [561, 371] width 589 height 235
click at [306, 444] on button "Save" at bounding box center [302, 442] width 71 height 26
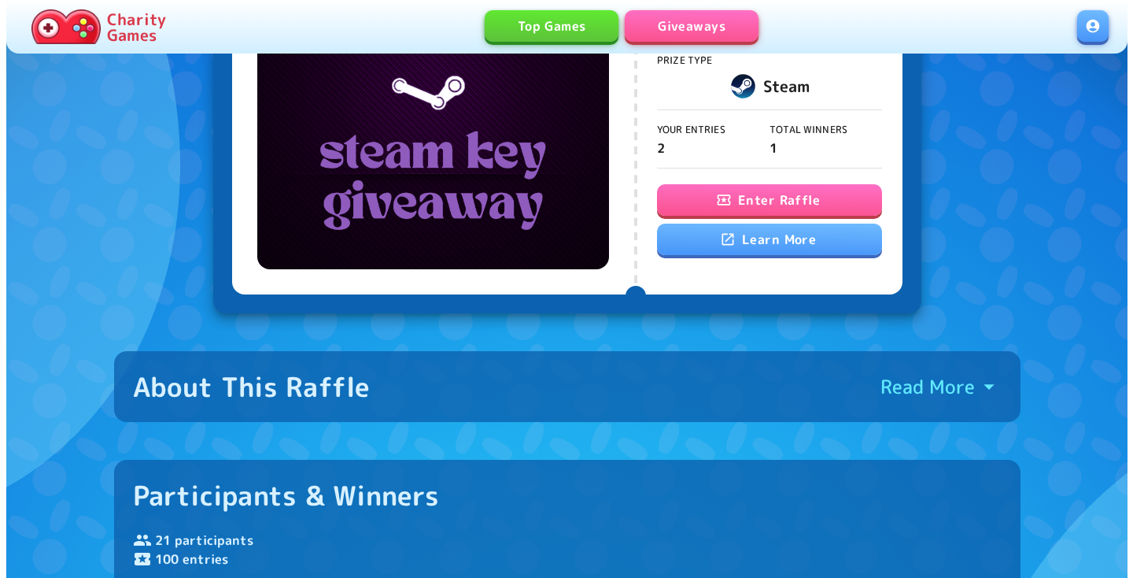
scroll to position [157, 0]
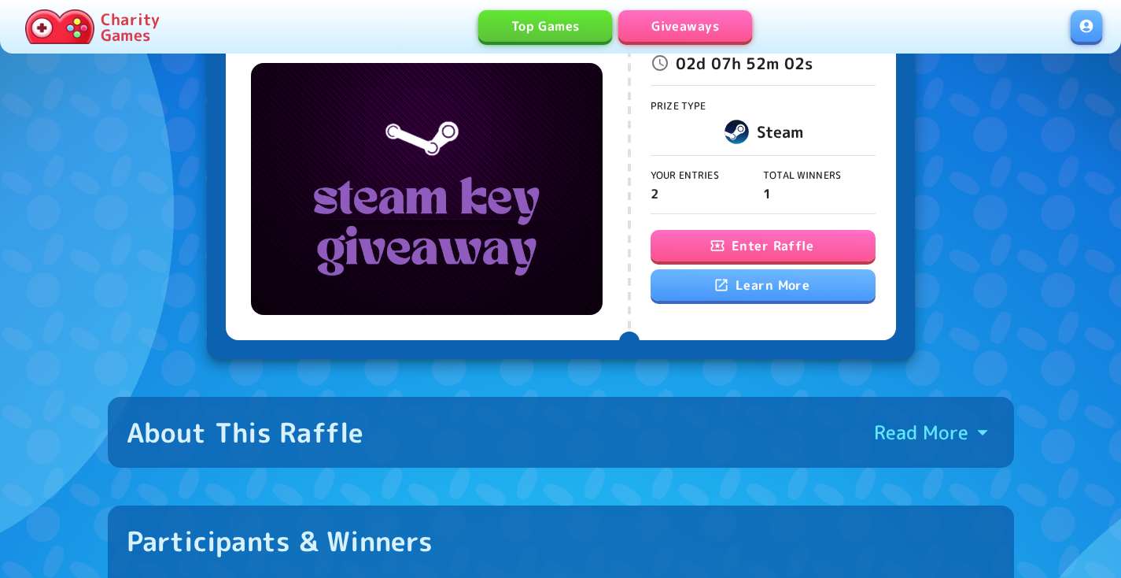
click at [726, 236] on button "Enter Raffle" at bounding box center [763, 245] width 225 height 31
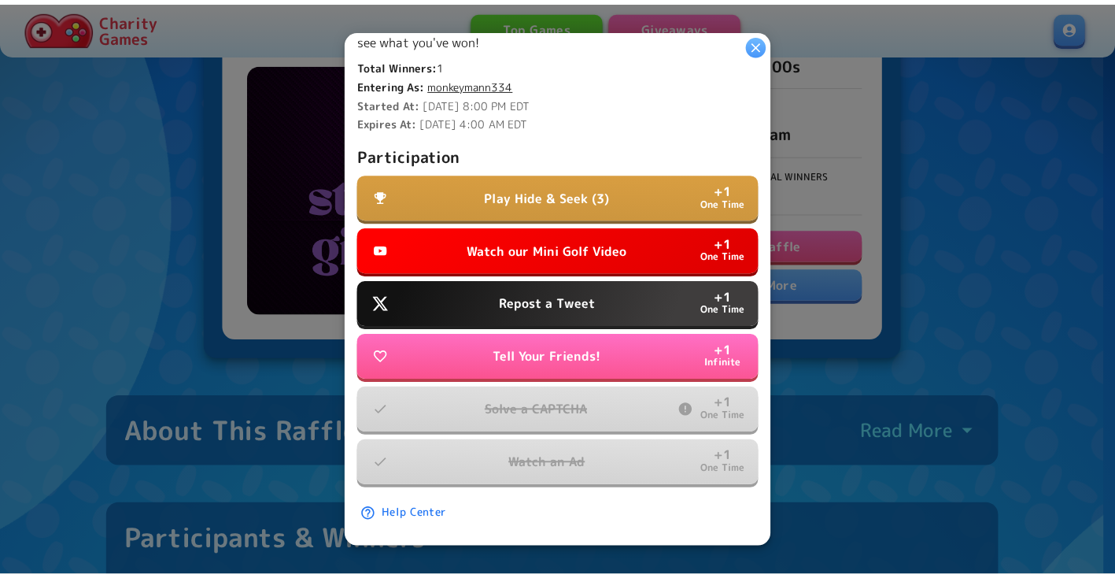
scroll to position [428, 0]
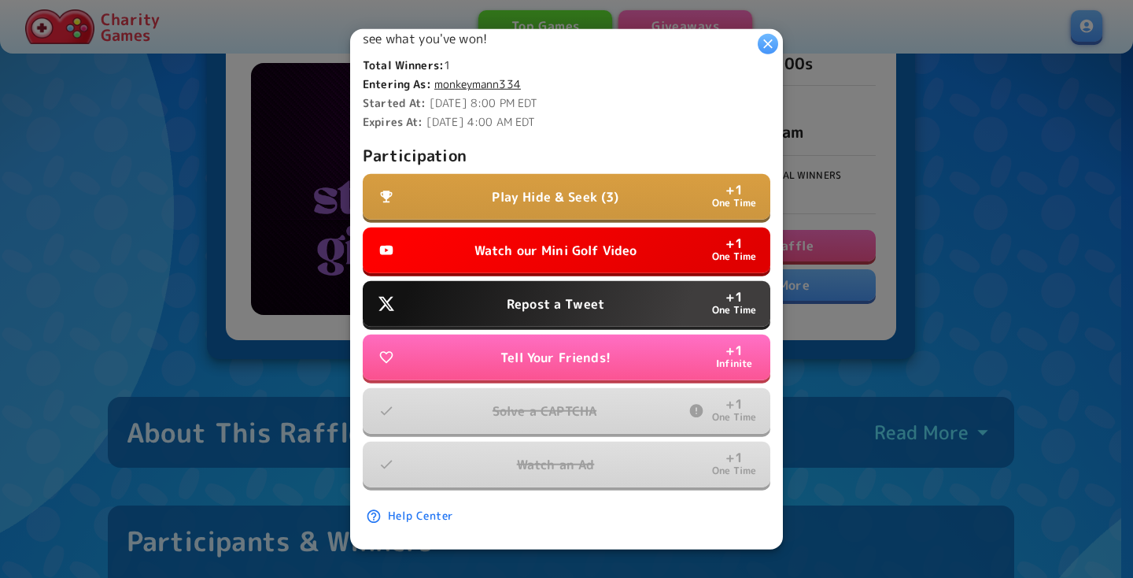
click at [774, 39] on icon "button" at bounding box center [768, 44] width 16 height 16
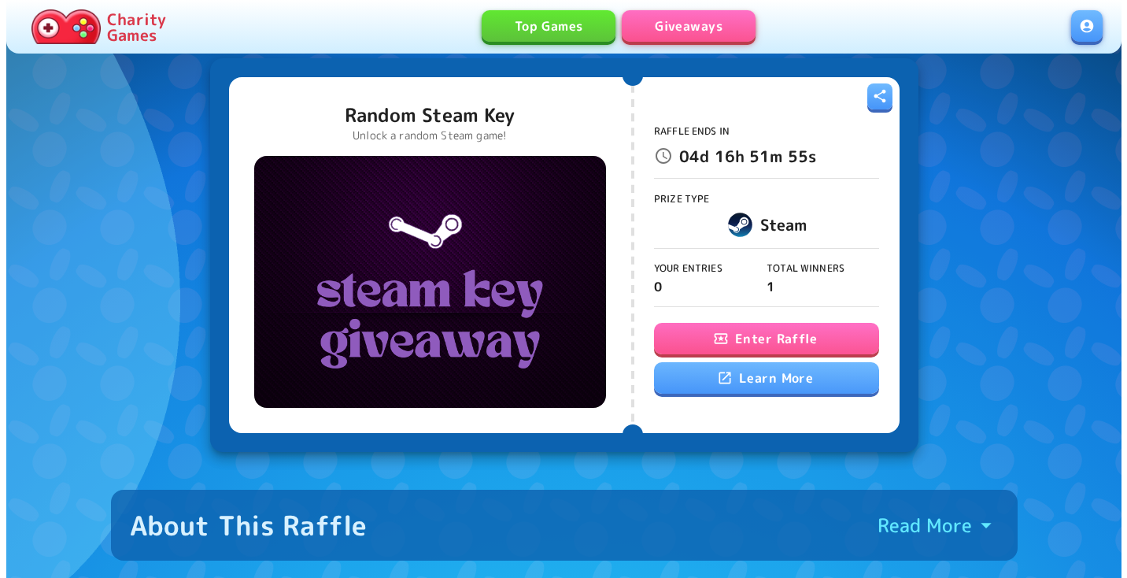
scroll to position [79, 0]
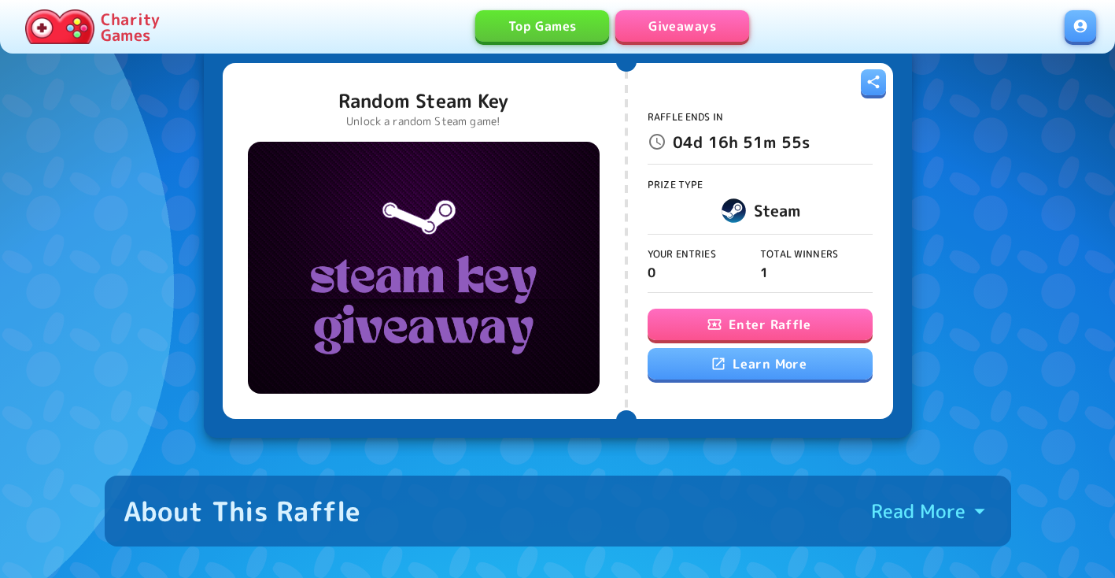
click at [738, 322] on button "Enter Raffle" at bounding box center [760, 324] width 225 height 31
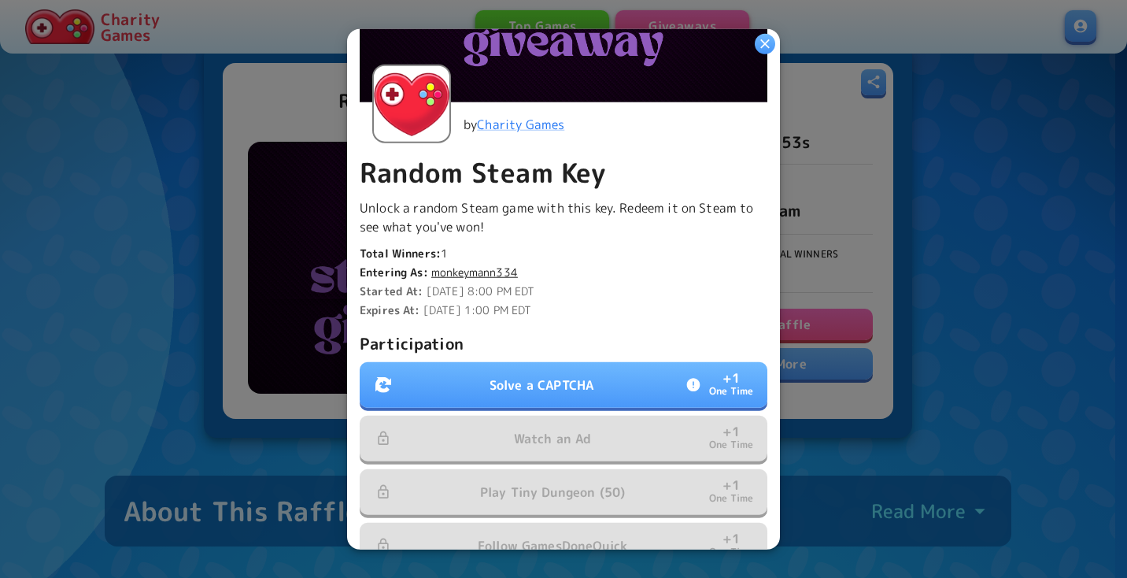
scroll to position [236, 0]
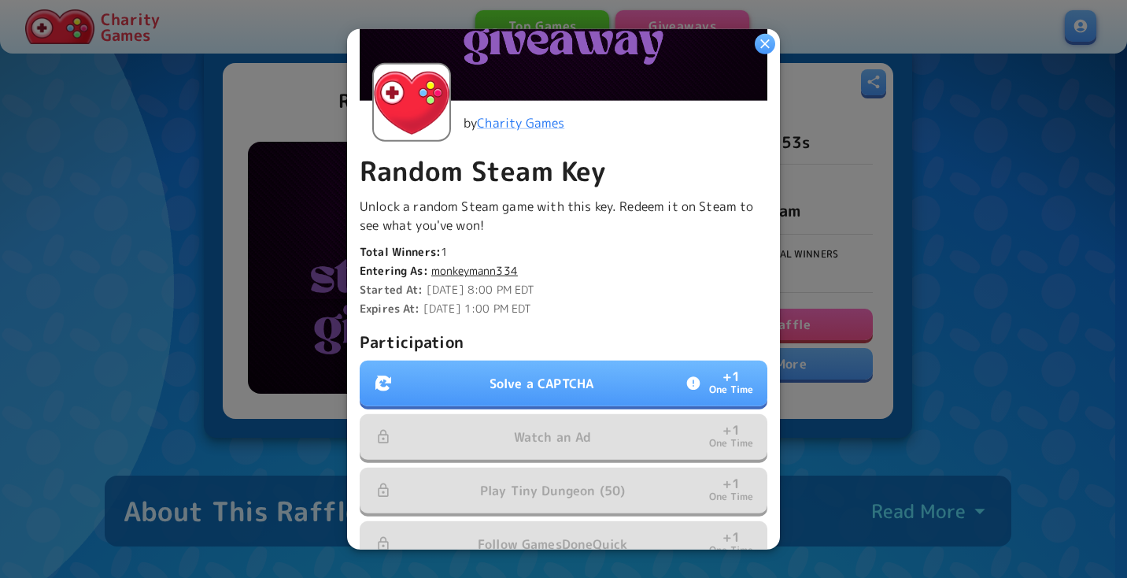
click at [594, 371] on button "Solve a CAPTCHA + 1 One Time" at bounding box center [564, 383] width 408 height 46
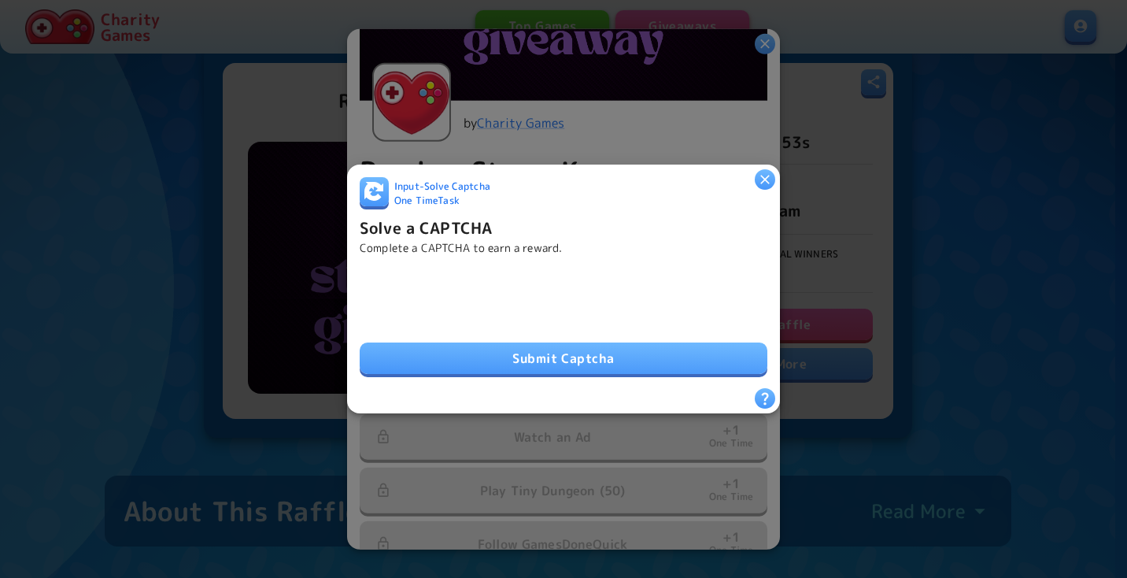
click at [613, 361] on button "Submit Captcha" at bounding box center [564, 357] width 408 height 31
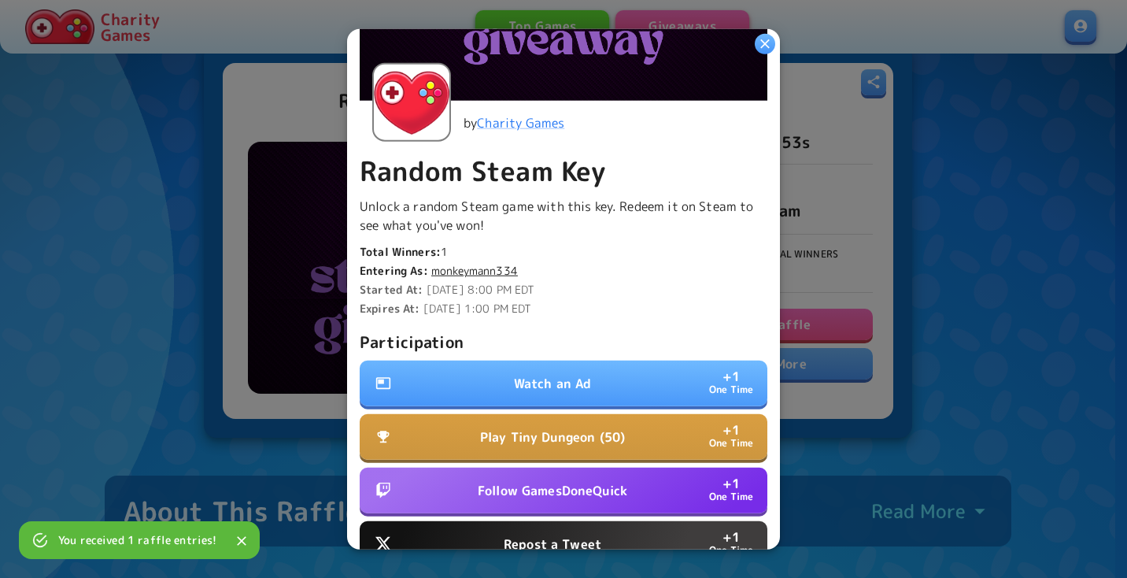
click at [562, 379] on p "Watch an Ad" at bounding box center [553, 383] width 78 height 19
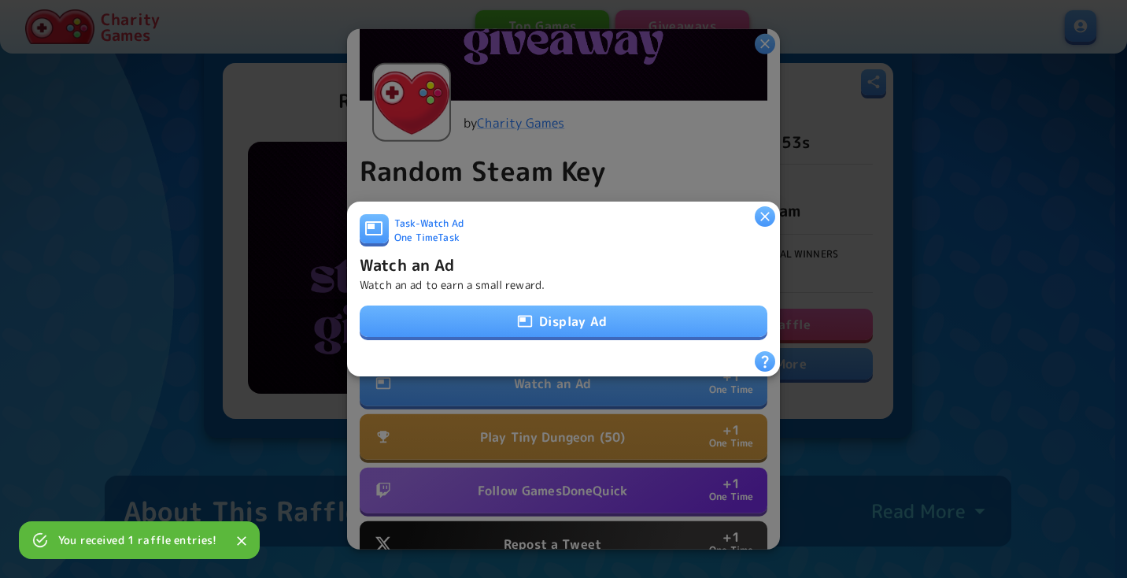
click at [599, 314] on button "Display Ad" at bounding box center [564, 320] width 408 height 31
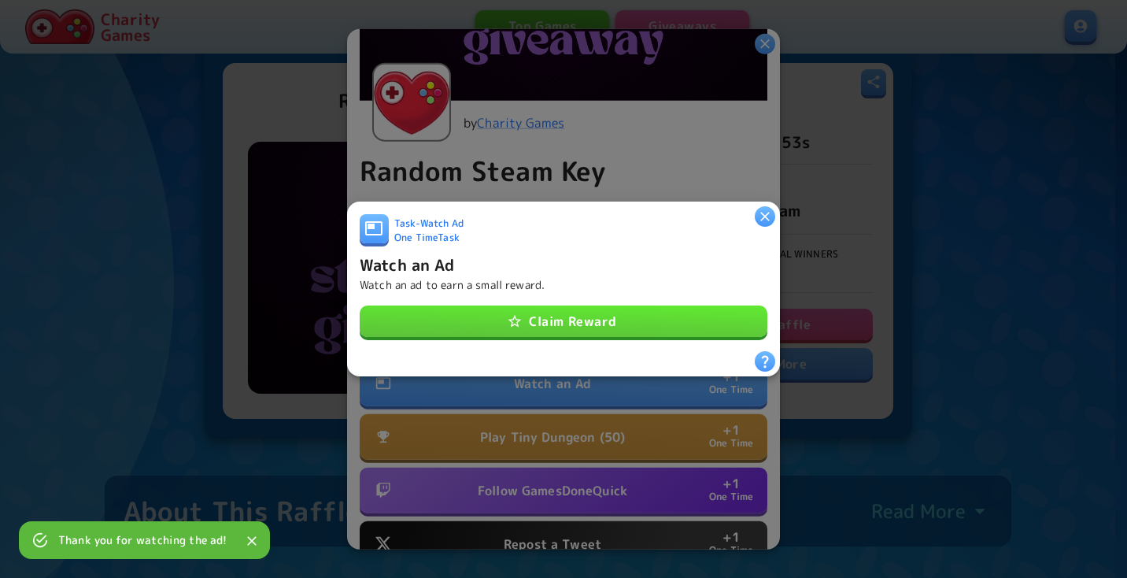
click at [687, 316] on button "Claim Reward" at bounding box center [564, 320] width 408 height 31
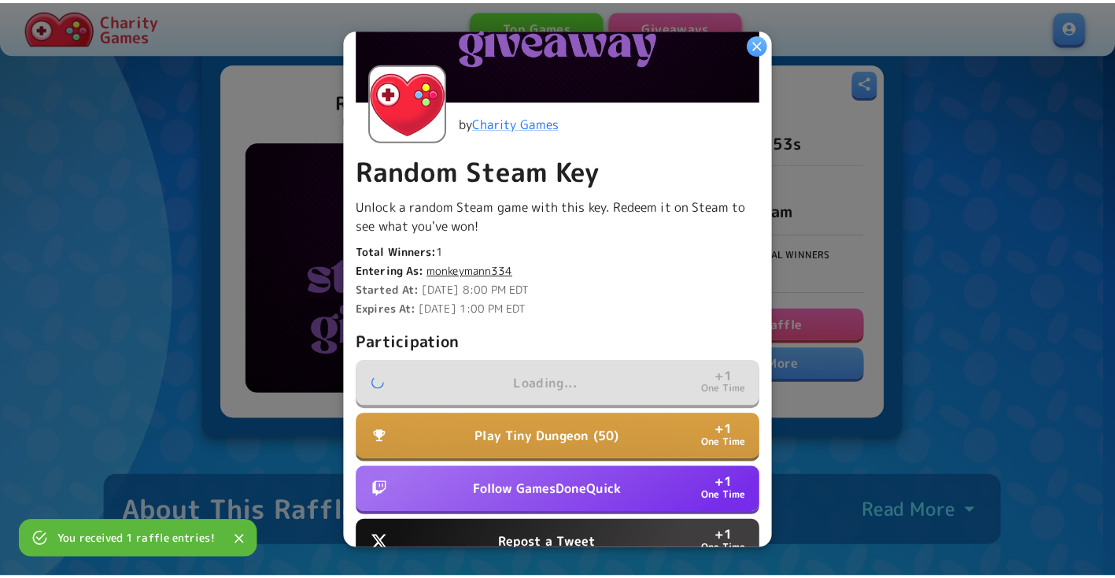
scroll to position [315, 0]
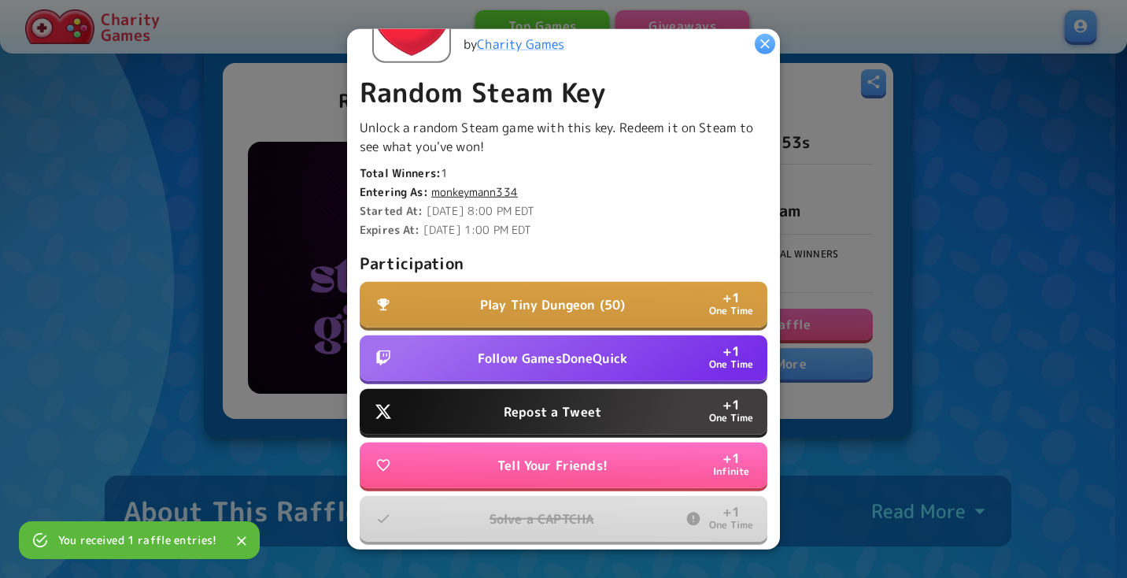
click at [667, 349] on button "Follow GamesDoneQuick + 1 One Time" at bounding box center [564, 358] width 408 height 46
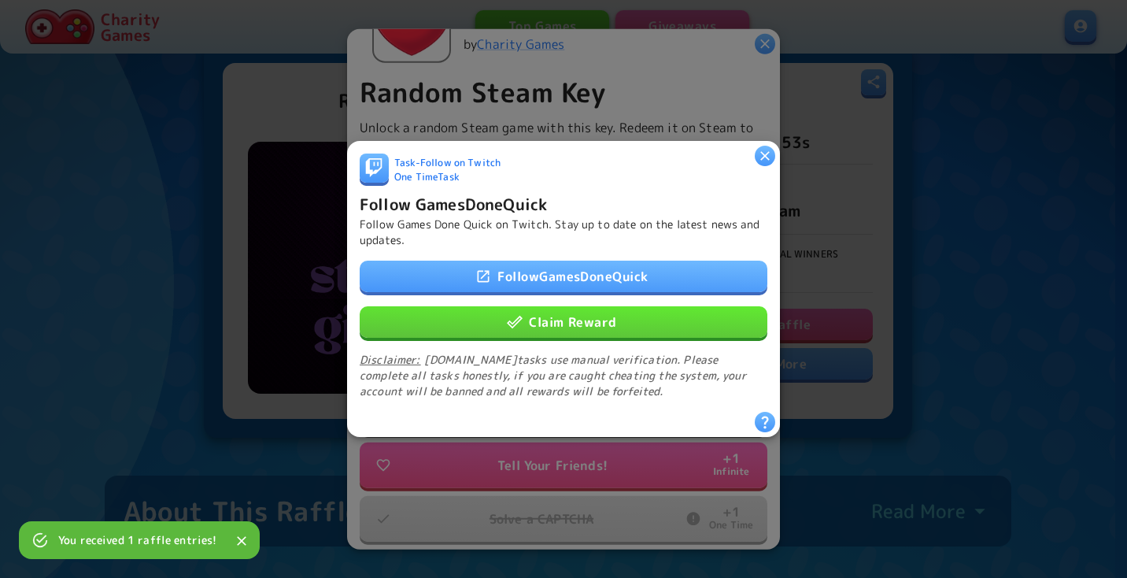
click at [644, 264] on link "Follow GamesDoneQuick" at bounding box center [564, 276] width 408 height 31
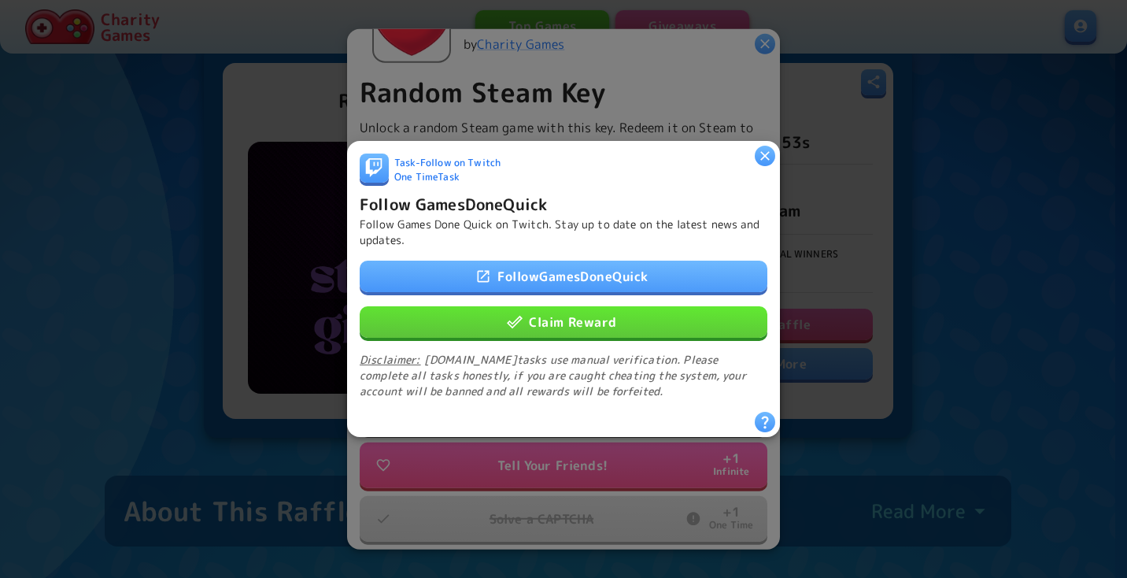
click at [603, 311] on button "Claim Reward" at bounding box center [564, 321] width 408 height 31
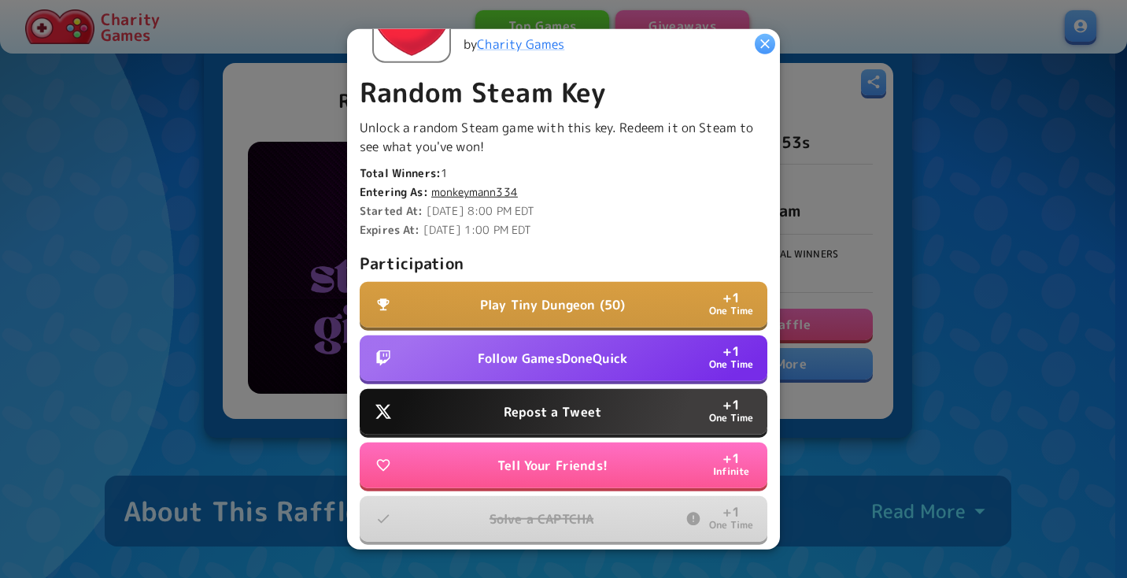
click at [590, 342] on button "Follow GamesDoneQuick + 1 One Time" at bounding box center [564, 358] width 408 height 46
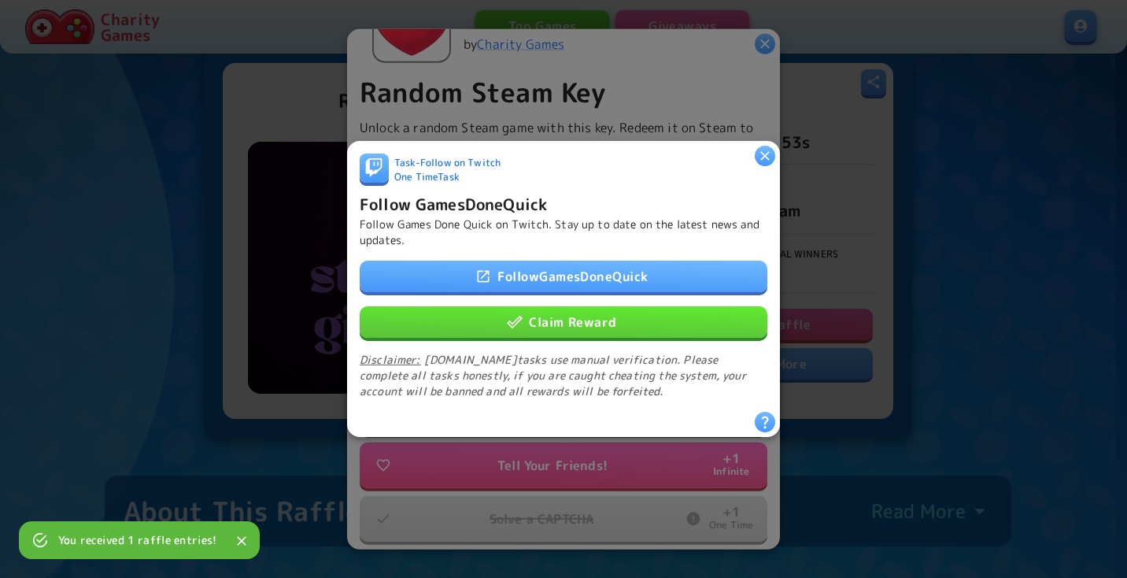
click at [609, 330] on button "Claim Reward" at bounding box center [564, 321] width 408 height 31
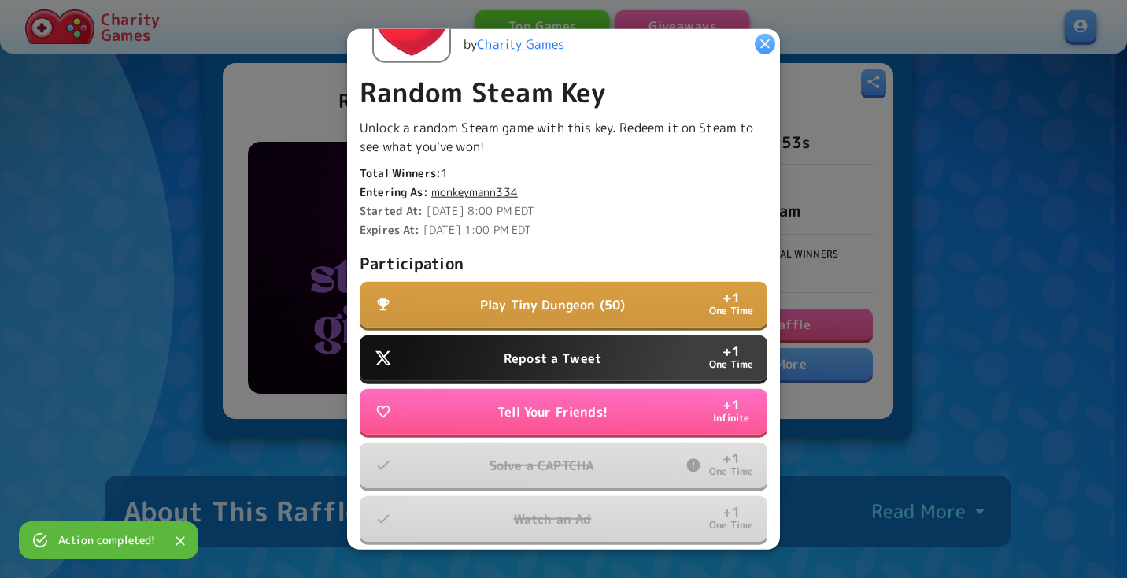
click at [626, 405] on button "Tell Your Friends! + 1 Infinite" at bounding box center [564, 412] width 408 height 46
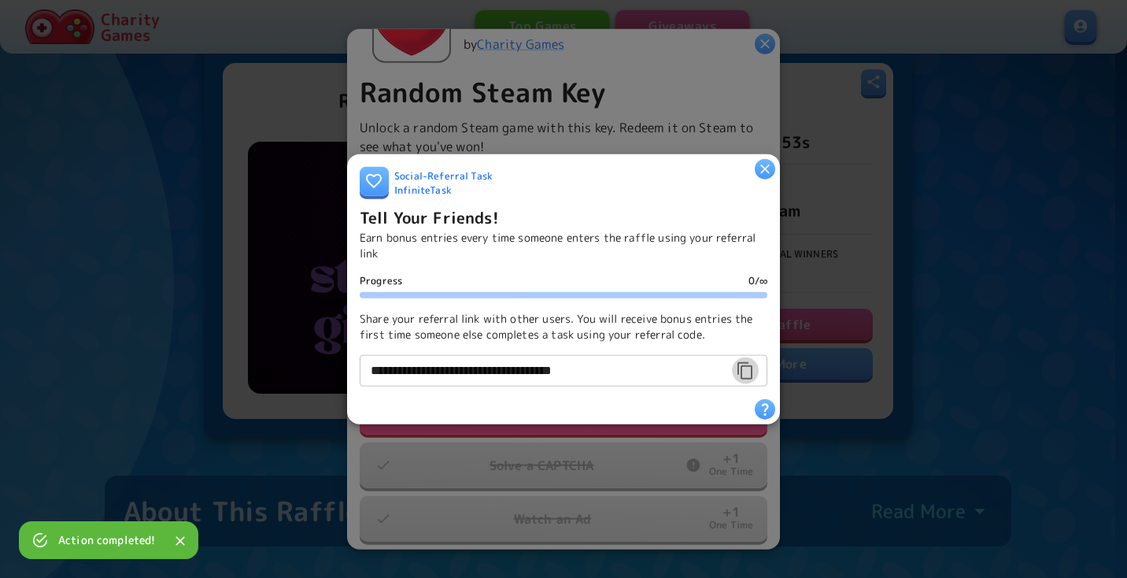
click at [739, 361] on icon "button" at bounding box center [744, 369] width 15 height 17
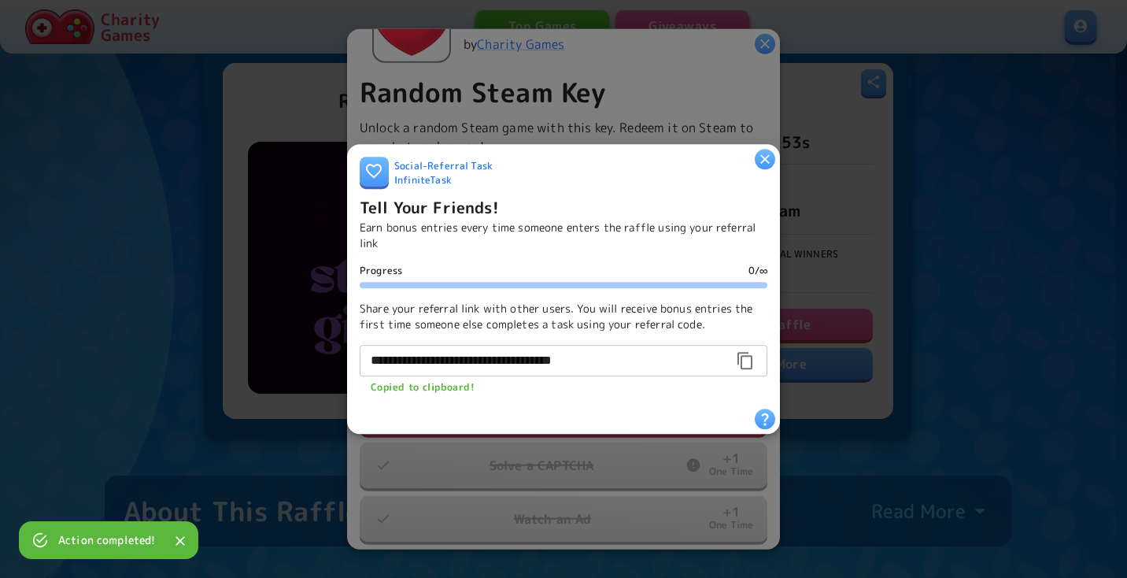
click at [736, 355] on icon "button" at bounding box center [745, 360] width 19 height 19
click at [758, 161] on div at bounding box center [765, 159] width 20 height 20
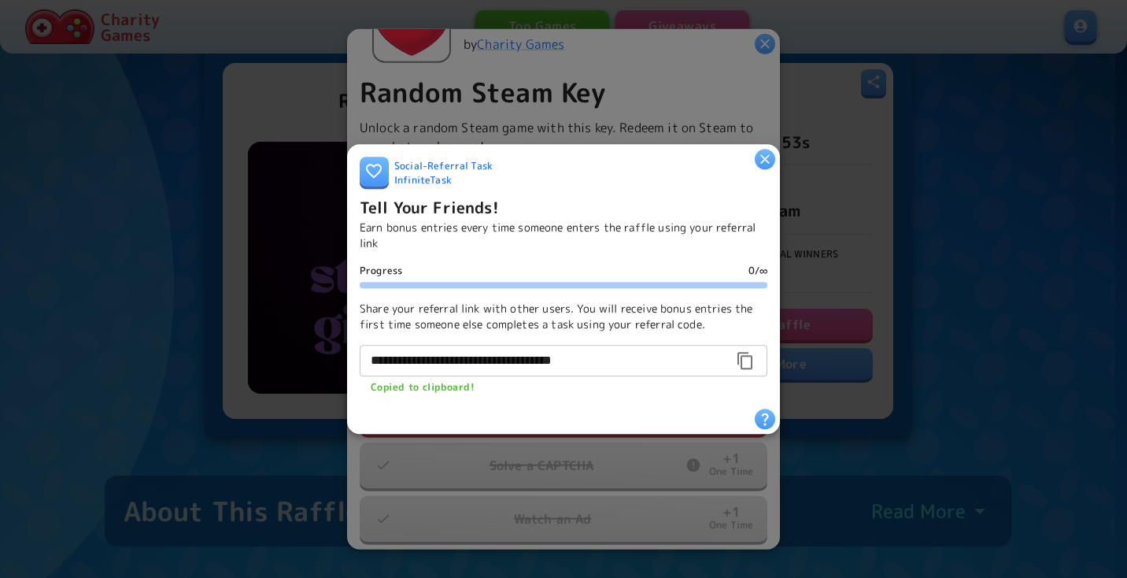
click at [764, 157] on icon "button" at bounding box center [765, 159] width 16 height 16
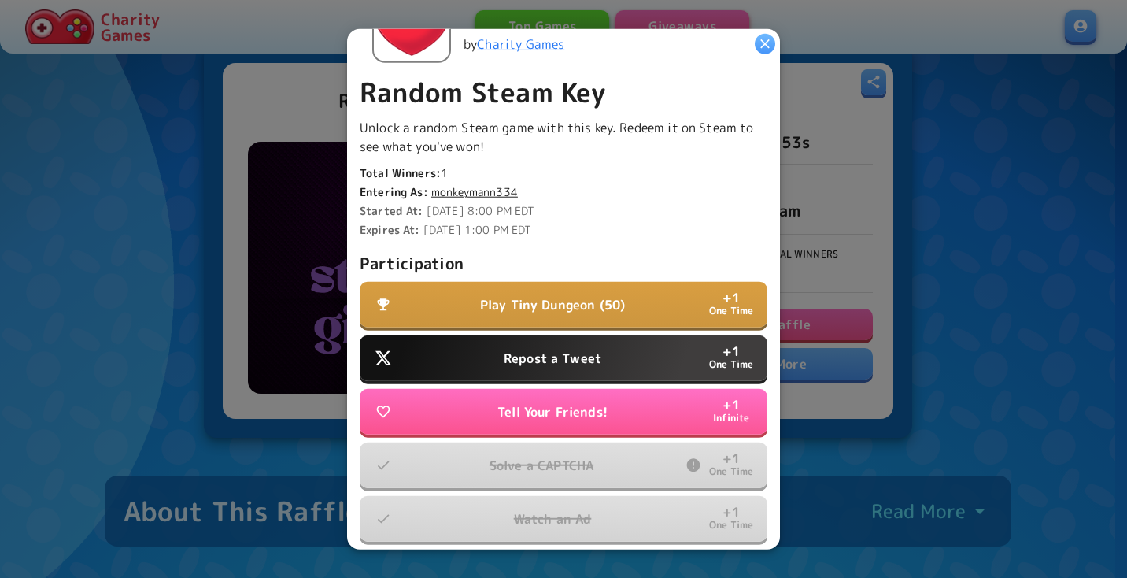
click at [608, 394] on button "Tell Your Friends! + 1 Infinite" at bounding box center [564, 412] width 408 height 46
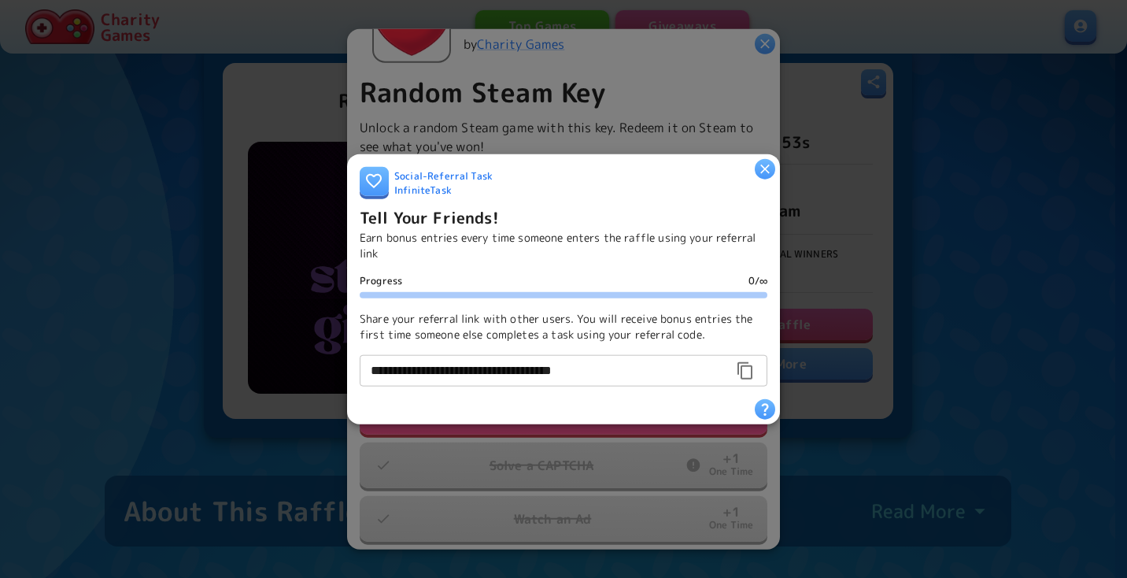
click at [770, 167] on icon "button" at bounding box center [765, 169] width 16 height 16
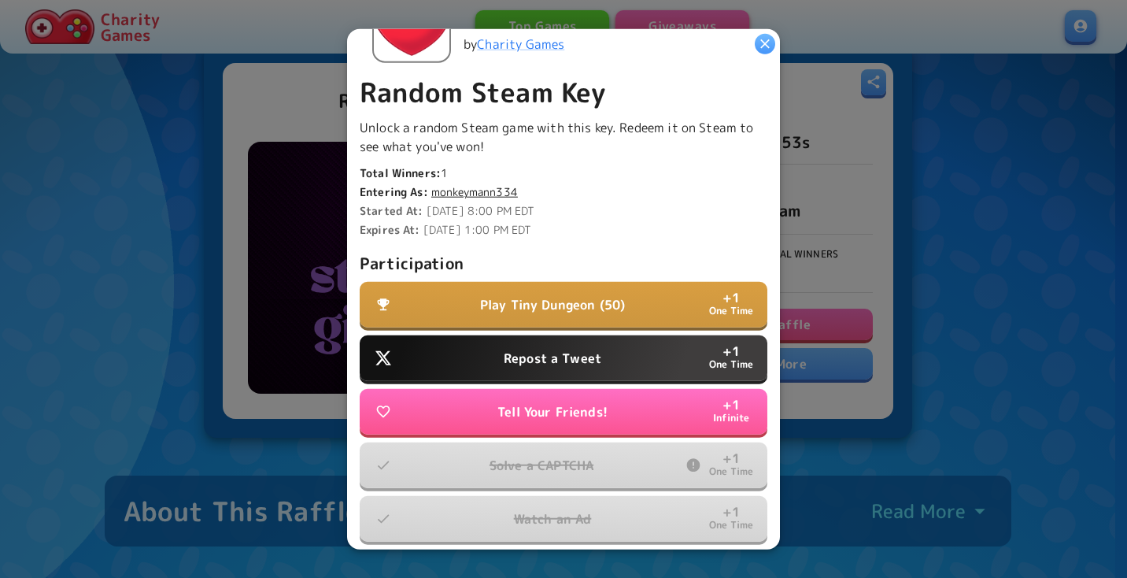
click at [763, 47] on icon "button" at bounding box center [765, 44] width 16 height 16
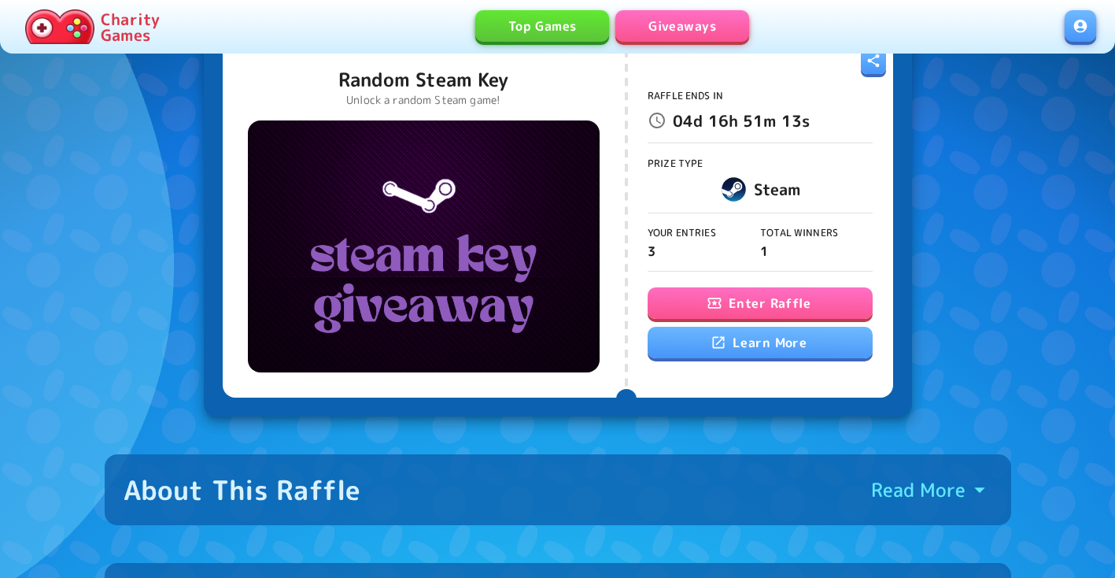
scroll to position [157, 0]
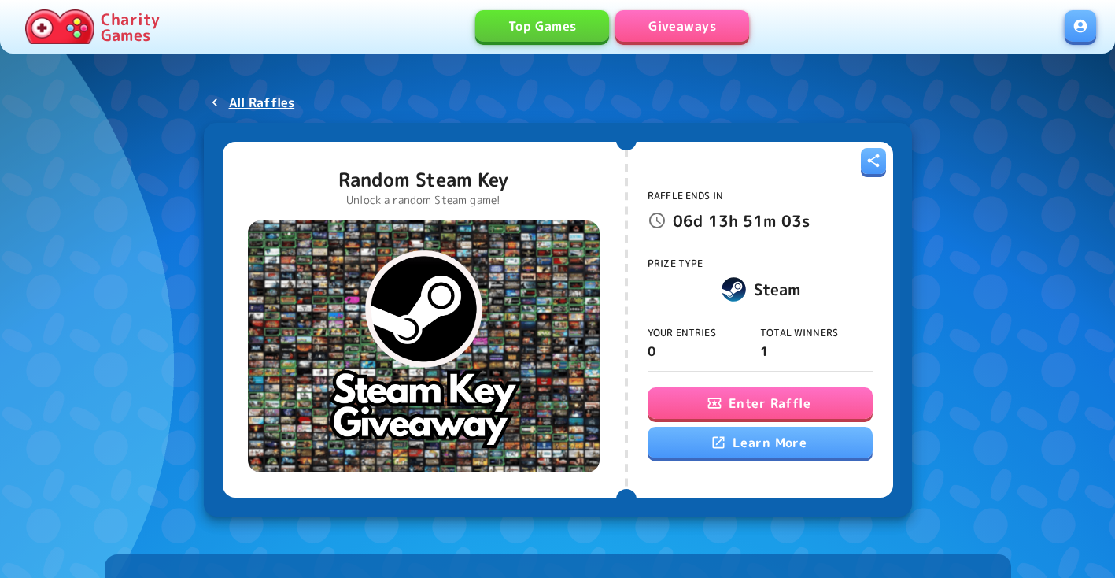
click at [696, 404] on button "Enter Raffle" at bounding box center [760, 402] width 225 height 31
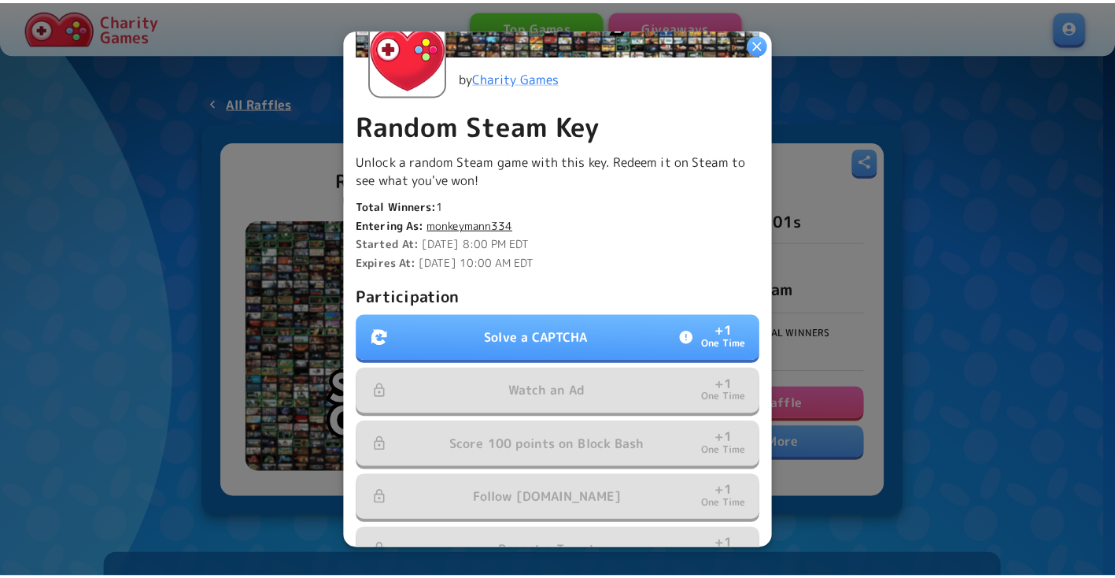
scroll to position [315, 0]
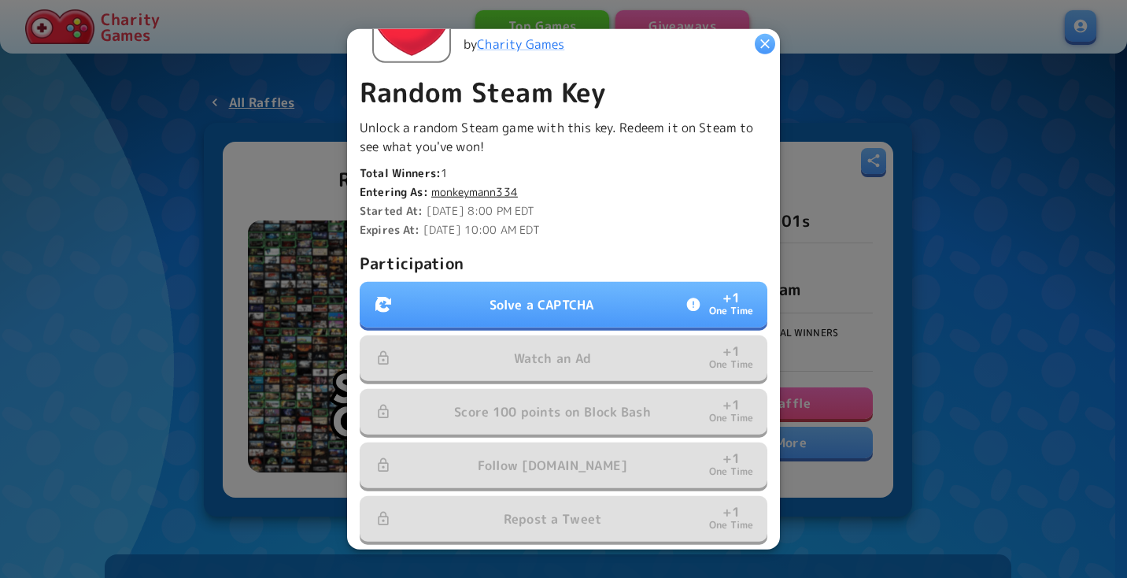
click at [641, 300] on button "Solve a CAPTCHA + 1 One Time" at bounding box center [564, 305] width 408 height 46
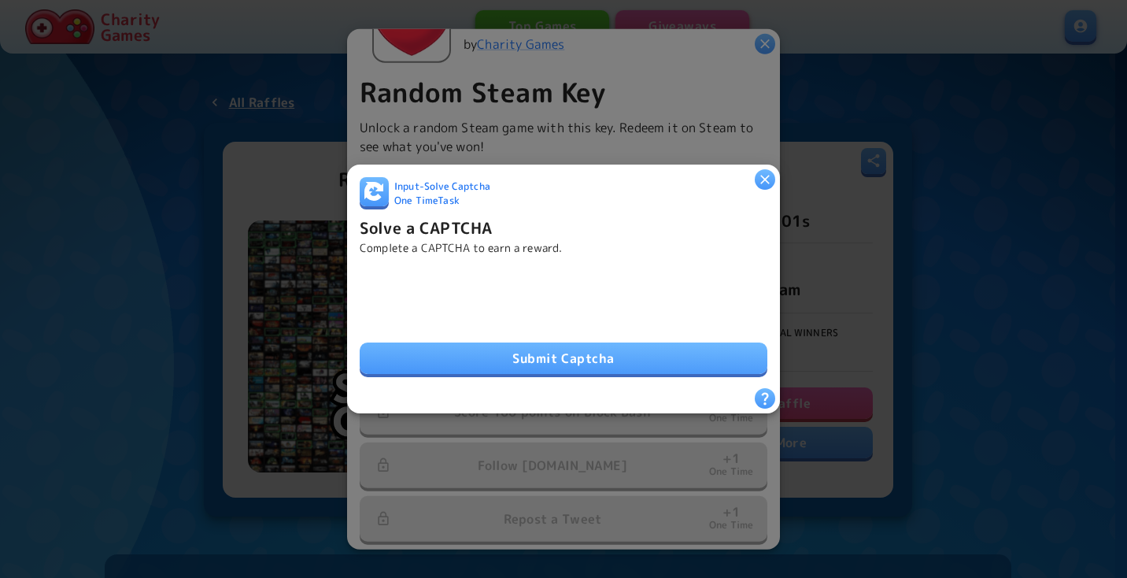
click at [649, 361] on button "Submit Captcha" at bounding box center [564, 357] width 408 height 31
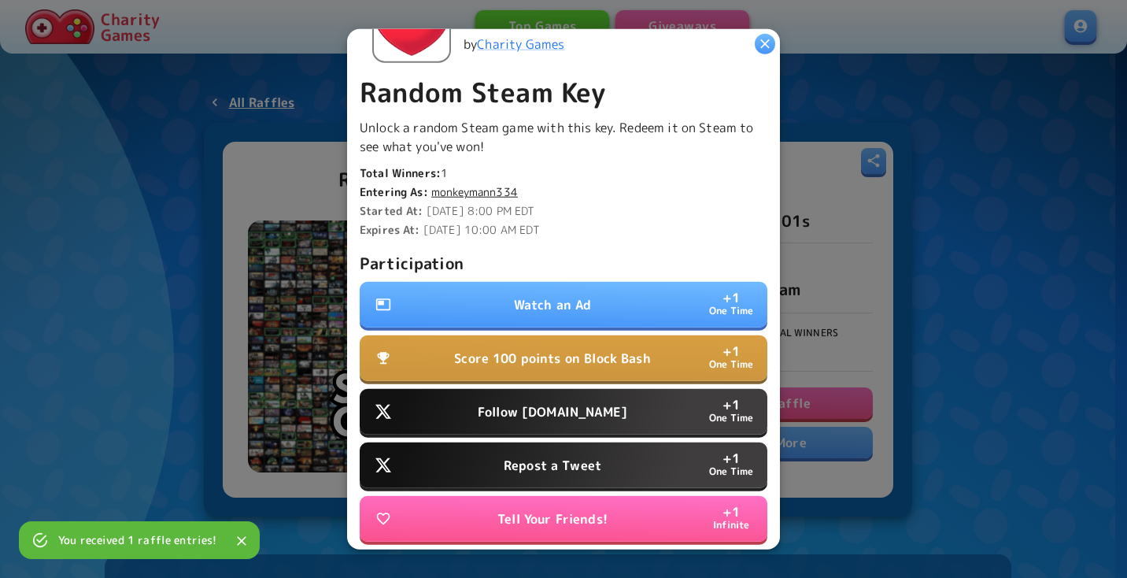
click at [660, 304] on button "Watch an Ad + 1 One Time" at bounding box center [564, 305] width 408 height 46
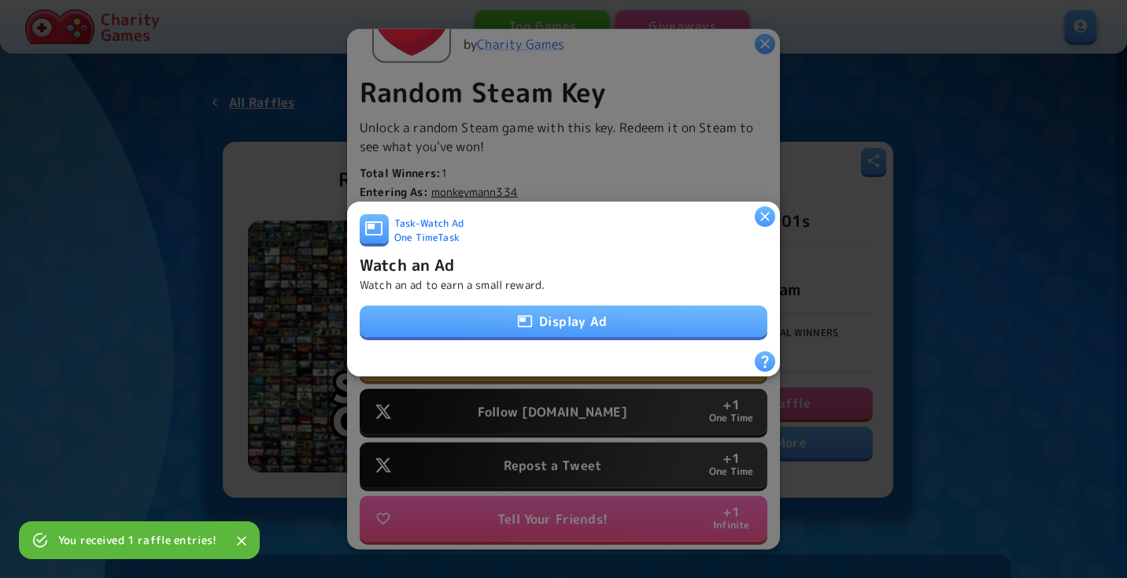
click at [608, 315] on button "Display Ad" at bounding box center [564, 320] width 408 height 31
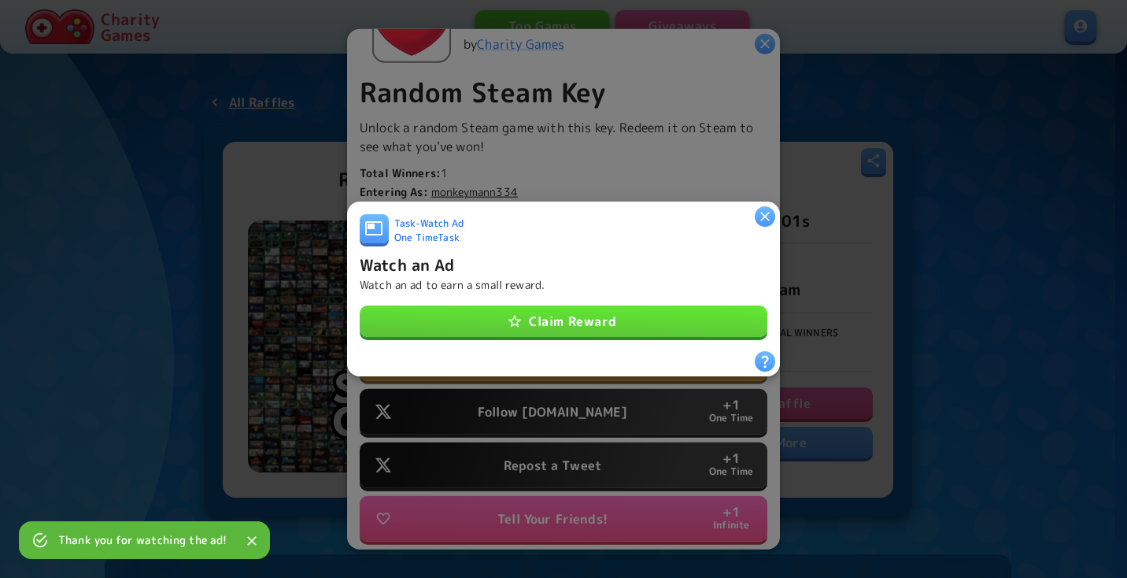
click at [597, 315] on button "Claim Reward" at bounding box center [564, 320] width 408 height 31
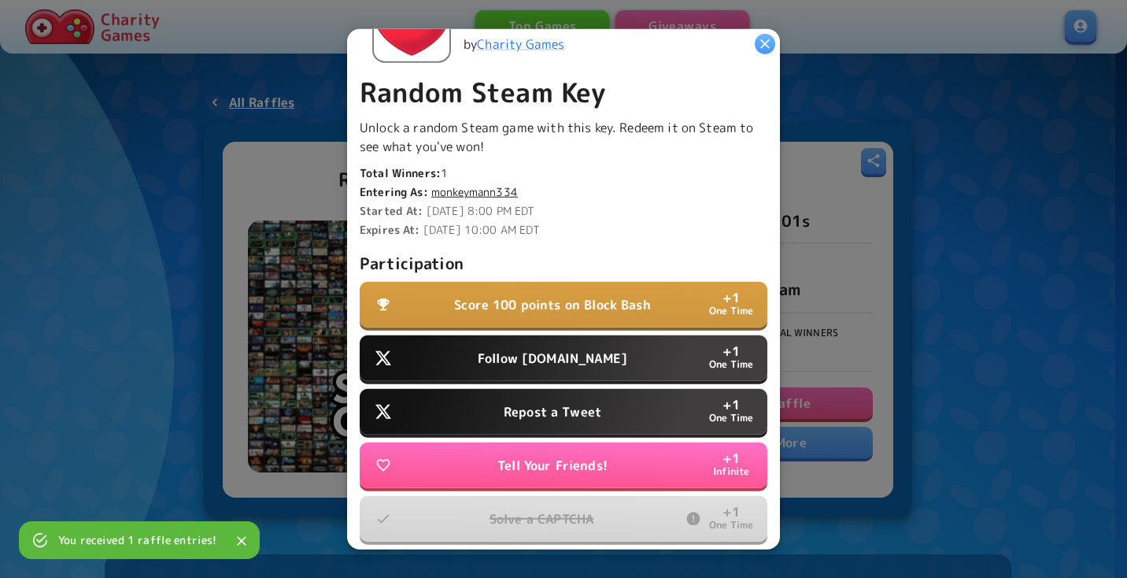
click at [630, 319] on button "Score 100 points on Block Bash + 1 One Time" at bounding box center [564, 305] width 408 height 46
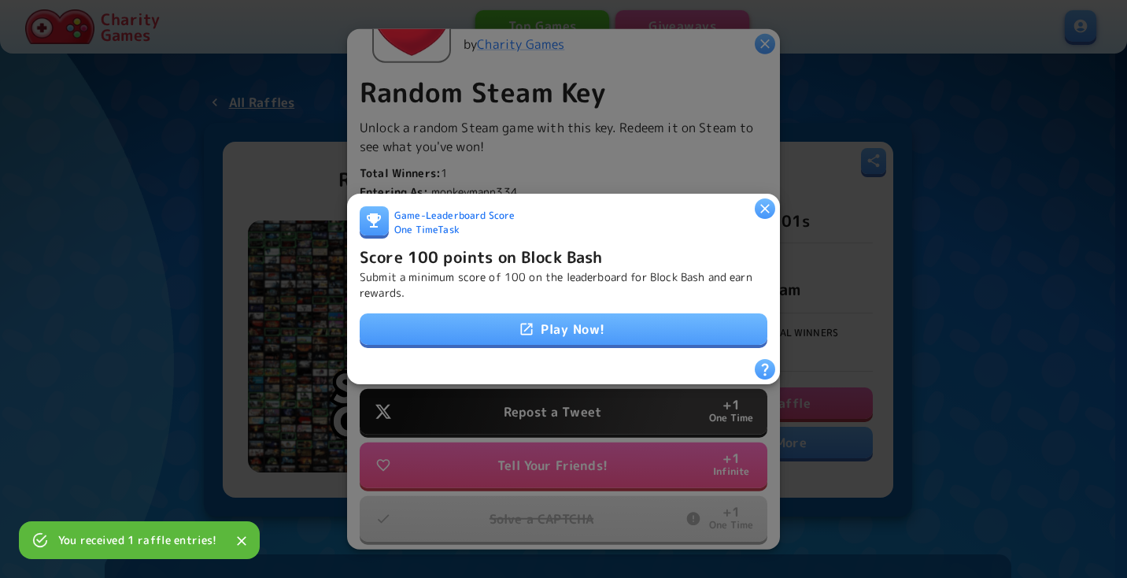
click at [671, 322] on link "Play Now!" at bounding box center [564, 328] width 408 height 31
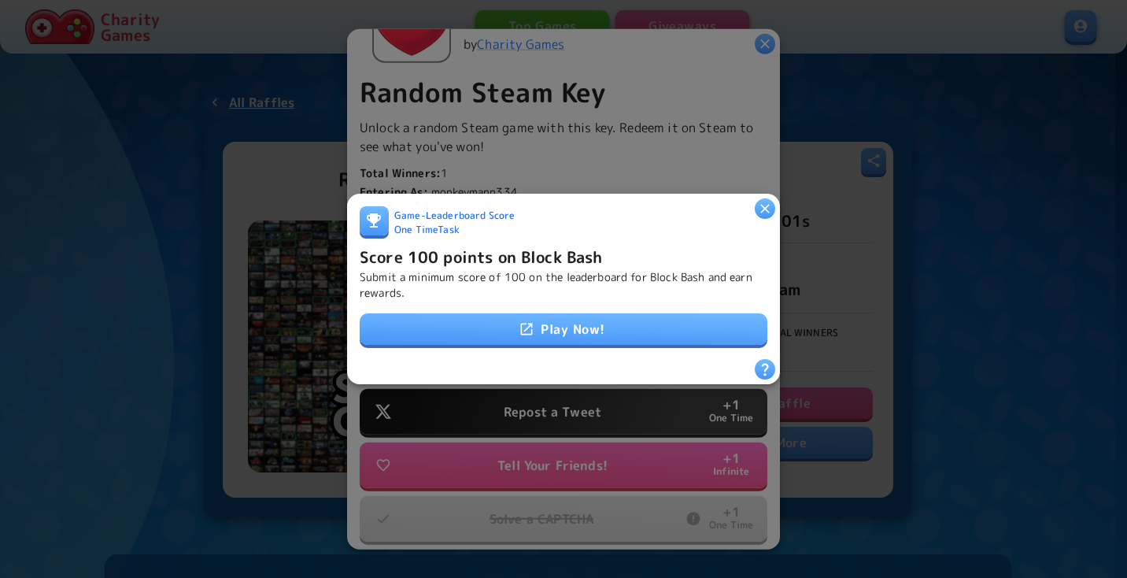
click at [623, 329] on link "Play Now!" at bounding box center [564, 328] width 408 height 31
click at [766, 204] on icon "button" at bounding box center [764, 208] width 9 height 9
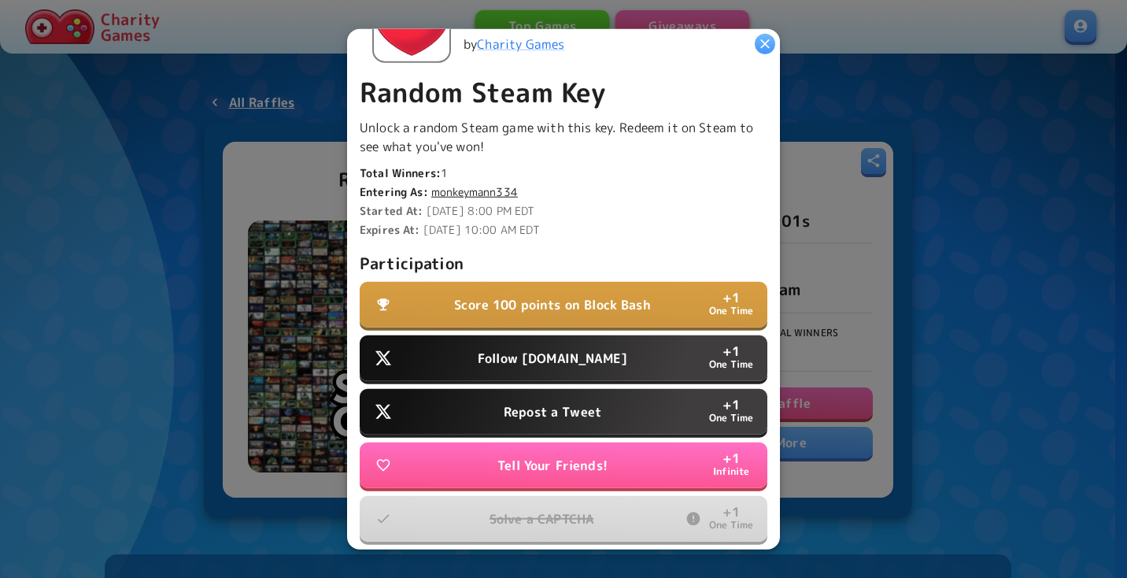
click at [624, 299] on p "Score 100 points on Block Bash" at bounding box center [552, 304] width 197 height 19
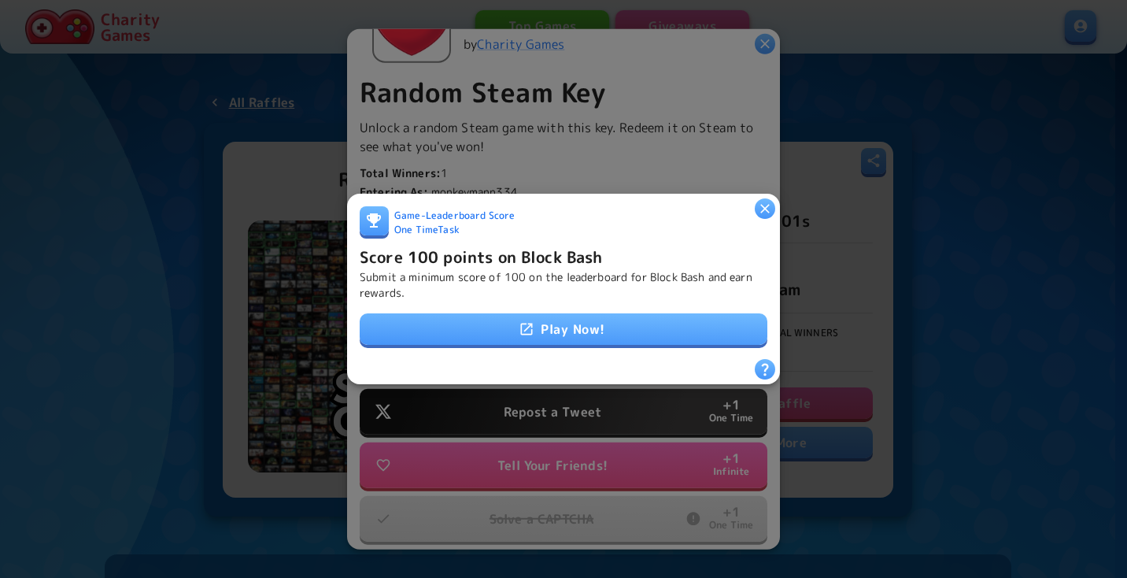
click at [764, 204] on icon "button" at bounding box center [764, 208] width 9 height 9
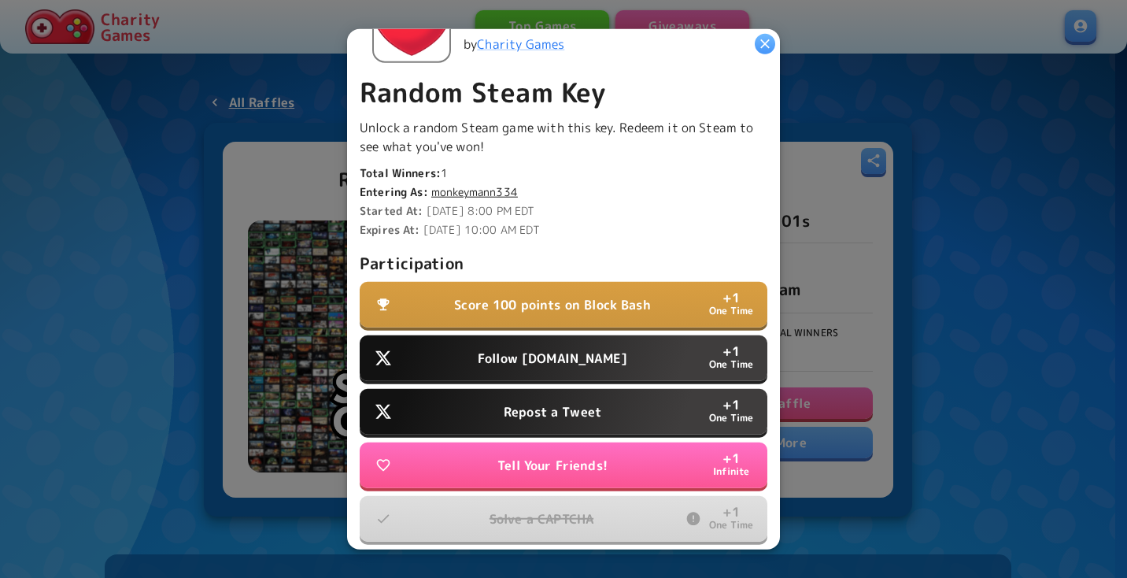
click at [602, 358] on button "Follow [DOMAIN_NAME] + 1 One Time" at bounding box center [564, 358] width 408 height 46
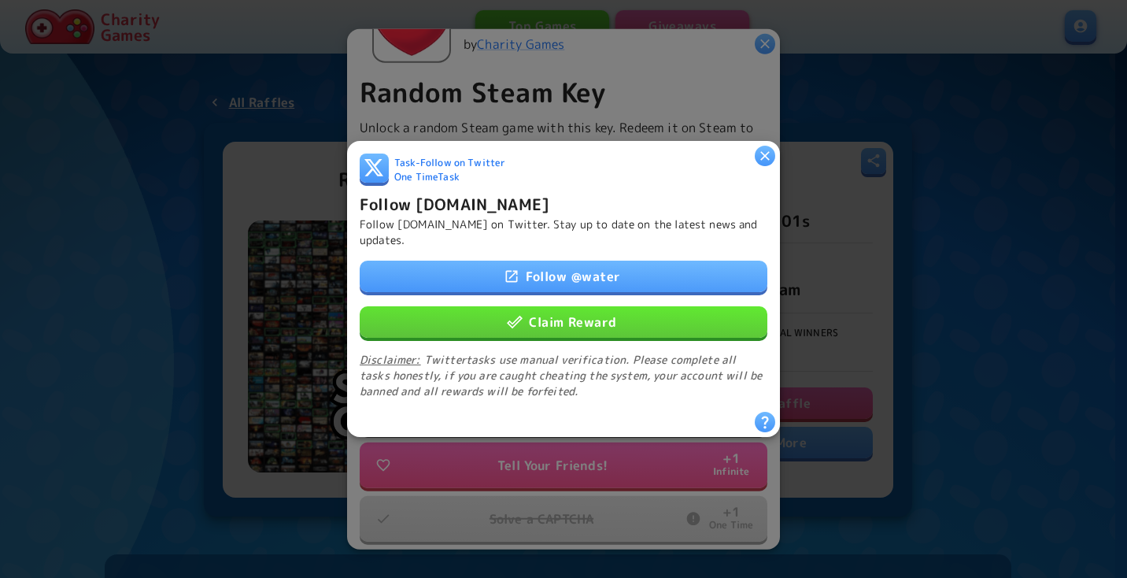
click at [691, 268] on link "Follow @ water" at bounding box center [564, 276] width 408 height 31
click at [724, 79] on div at bounding box center [563, 289] width 1127 height 578
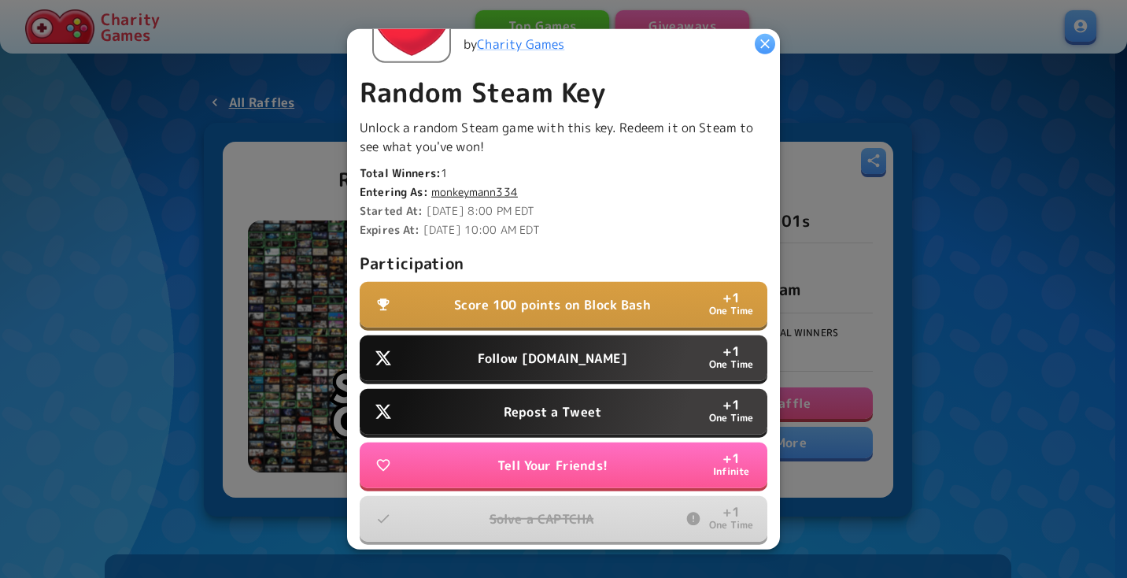
click at [758, 49] on icon "button" at bounding box center [765, 44] width 16 height 16
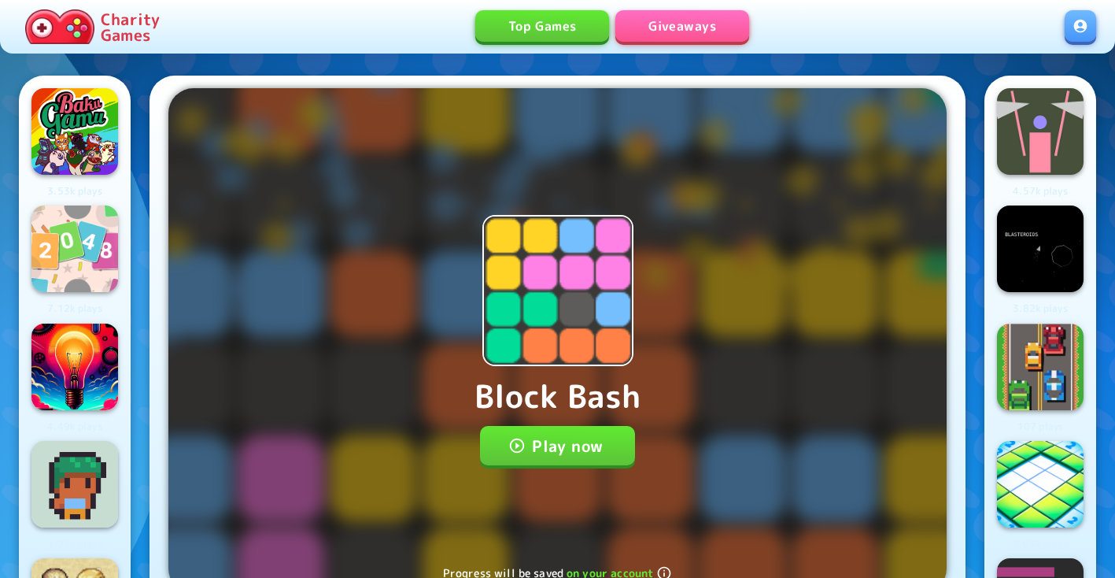
click at [553, 458] on button "Play now" at bounding box center [557, 445] width 155 height 39
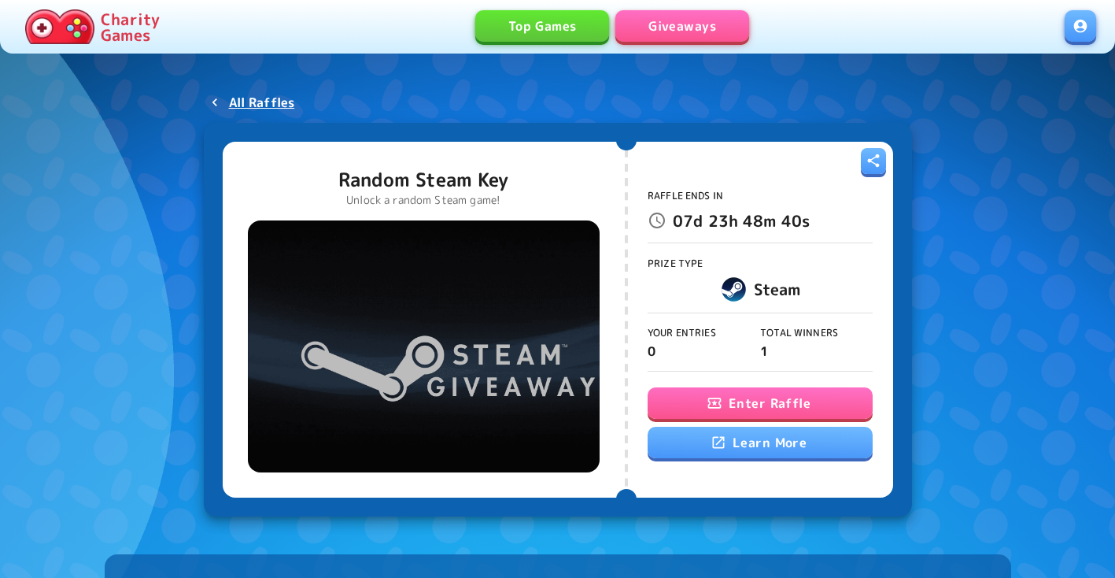
click at [756, 404] on button "Enter Raffle" at bounding box center [760, 402] width 225 height 31
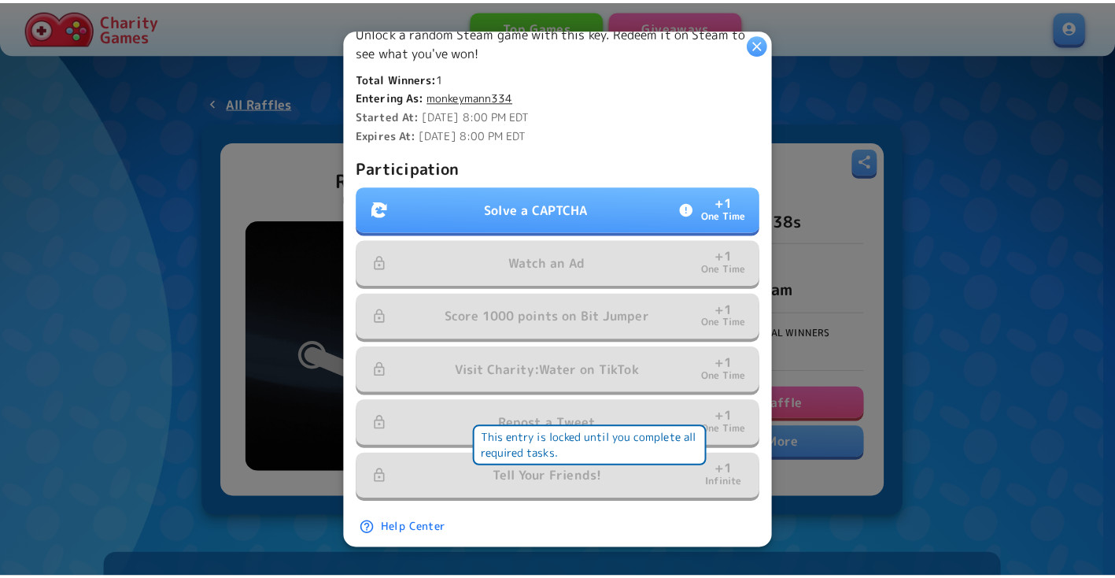
scroll to position [428, 0]
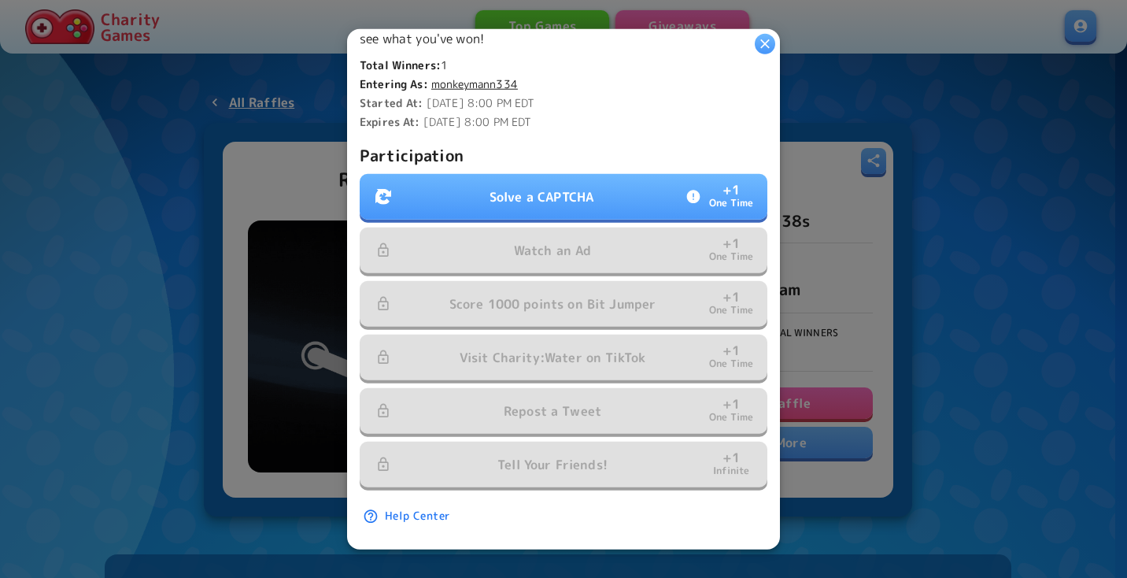
click at [772, 39] on icon "button" at bounding box center [765, 44] width 16 height 16
